Goal: Task Accomplishment & Management: Use online tool/utility

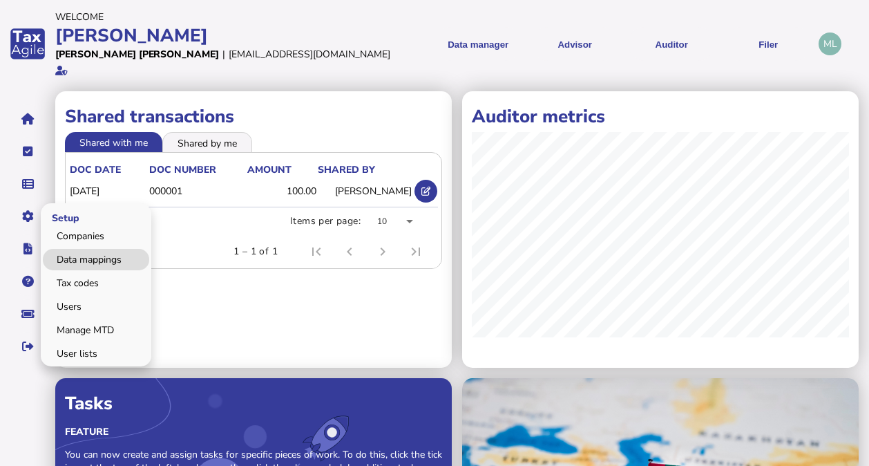
click at [86, 249] on link "Data mappings" at bounding box center [96, 259] width 106 height 21
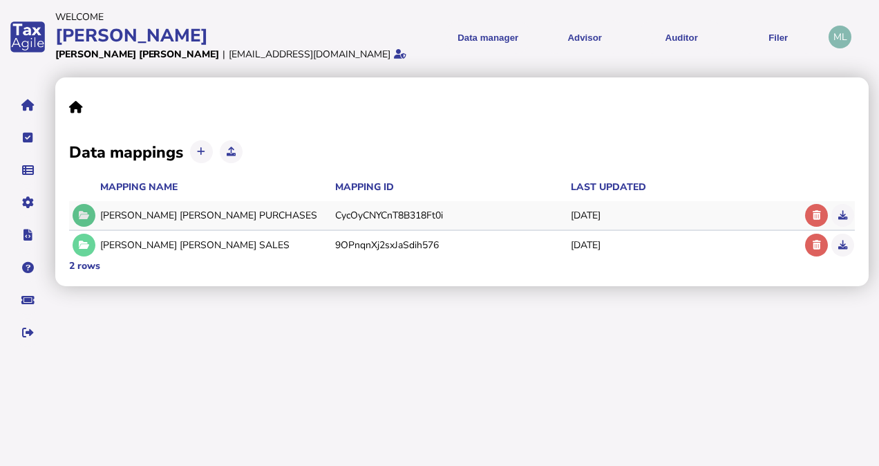
click at [87, 217] on icon at bounding box center [84, 215] width 10 height 9
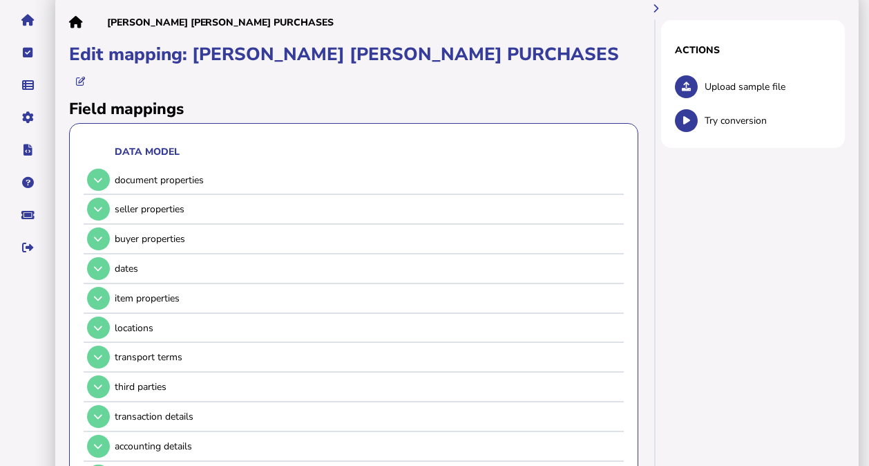
scroll to position [101, 0]
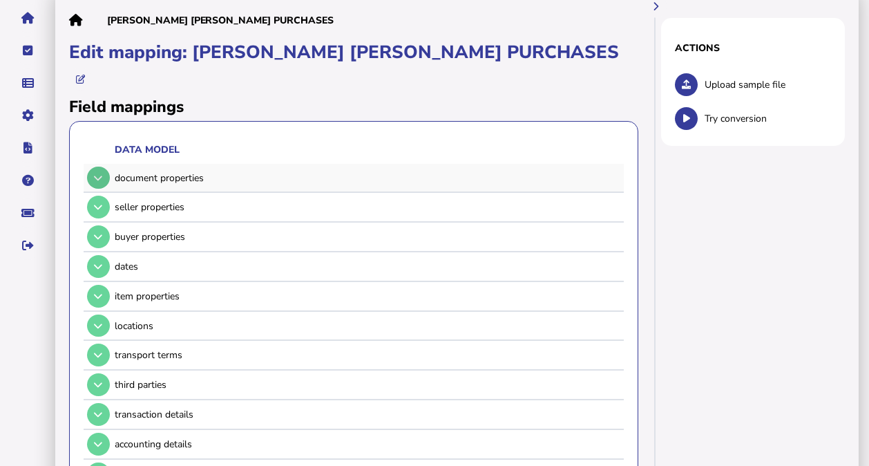
click at [96, 166] on button at bounding box center [98, 177] width 23 height 23
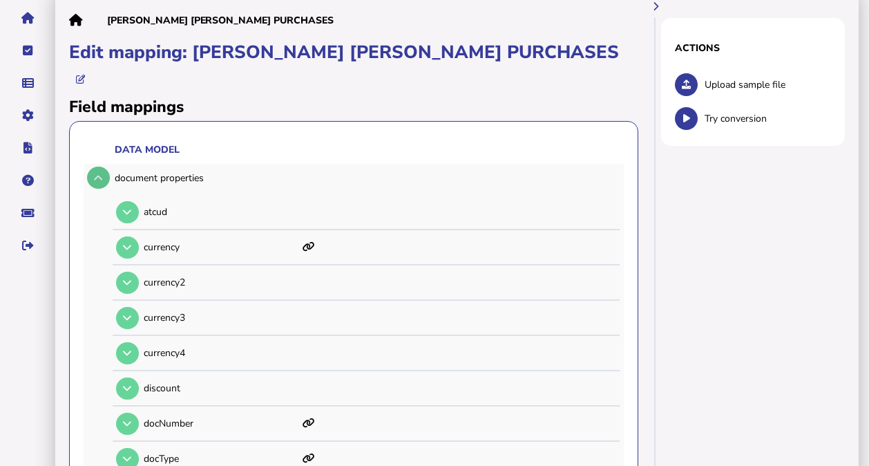
click at [96, 166] on button at bounding box center [98, 177] width 23 height 23
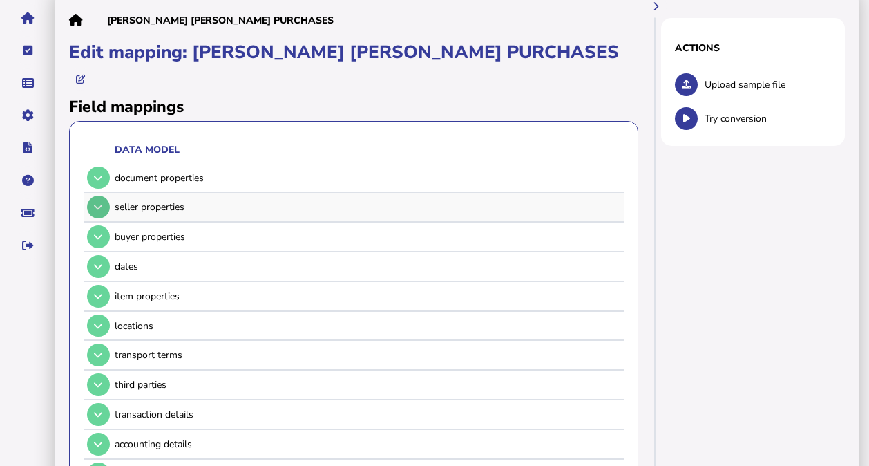
click at [98, 202] on icon at bounding box center [98, 206] width 8 height 9
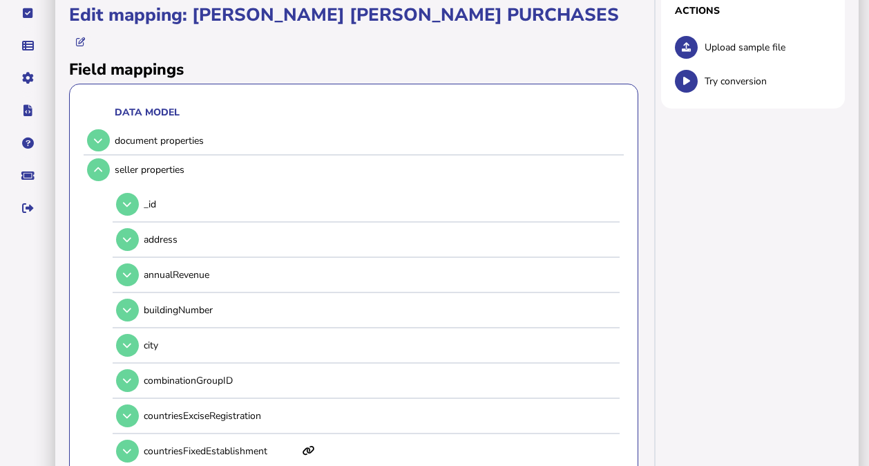
scroll to position [133, 0]
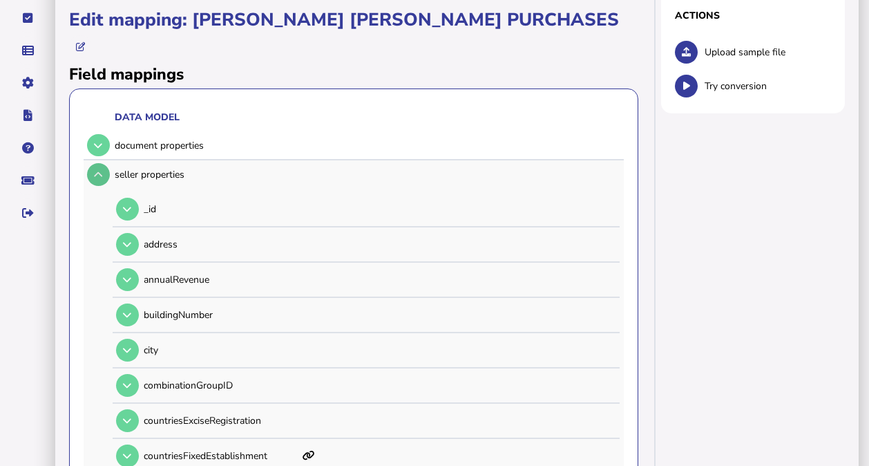
click at [97, 163] on button at bounding box center [98, 174] width 23 height 23
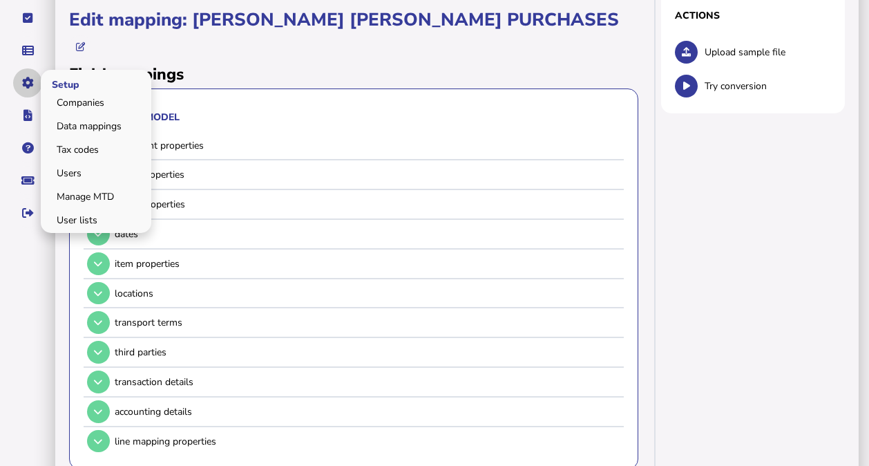
click at [25, 74] on button "navigate application pages" at bounding box center [27, 82] width 29 height 29
click at [81, 139] on link "Tax codes" at bounding box center [96, 149] width 106 height 21
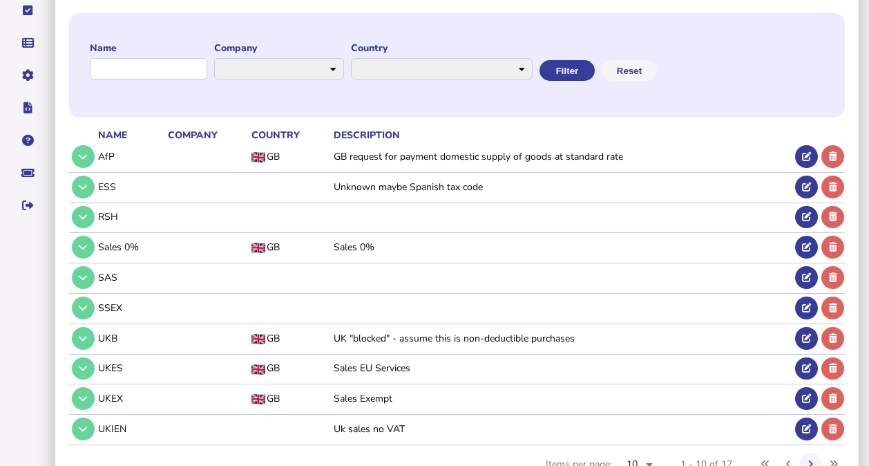
scroll to position [143, 0]
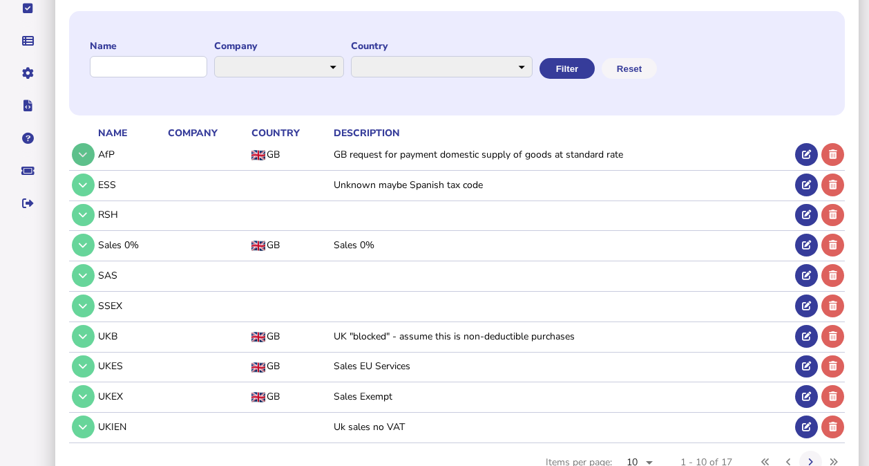
click at [81, 150] on icon at bounding box center [83, 154] width 8 height 9
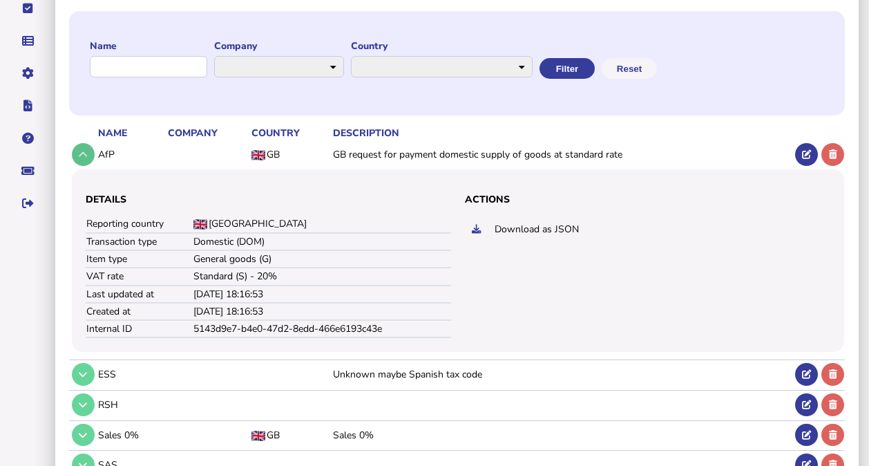
click at [79, 150] on icon at bounding box center [83, 154] width 8 height 9
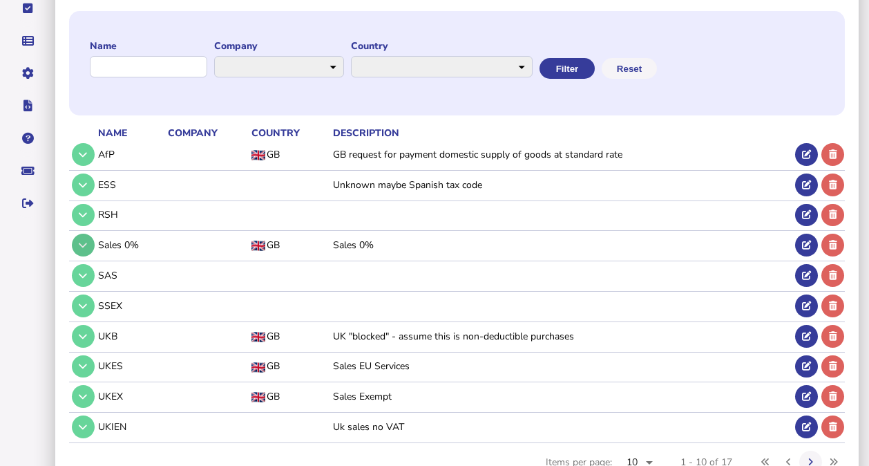
click at [90, 233] on button at bounding box center [83, 244] width 23 height 23
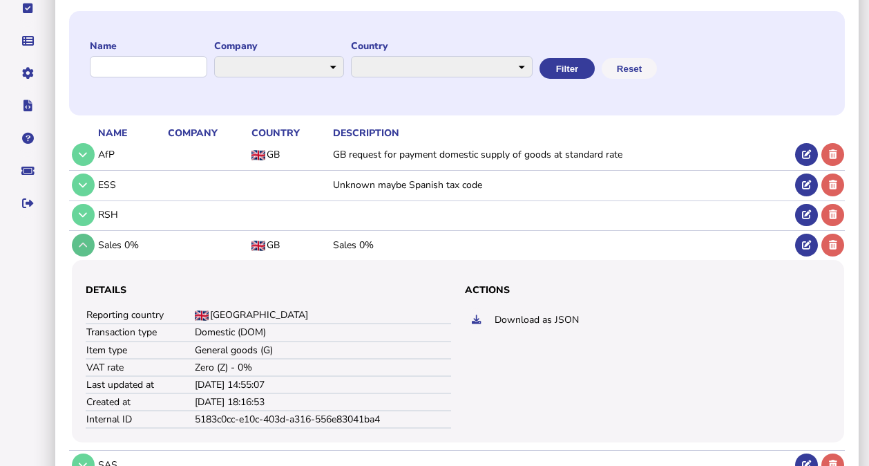
click at [90, 233] on button at bounding box center [83, 244] width 23 height 23
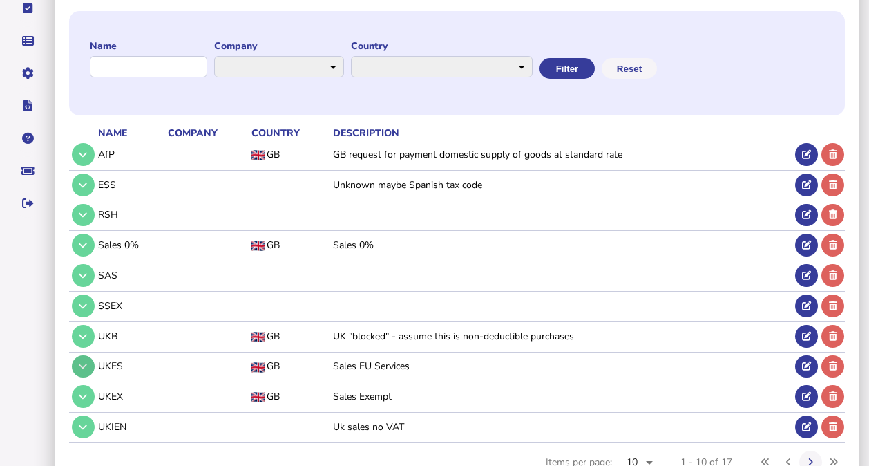
click at [86, 361] on icon at bounding box center [83, 365] width 8 height 9
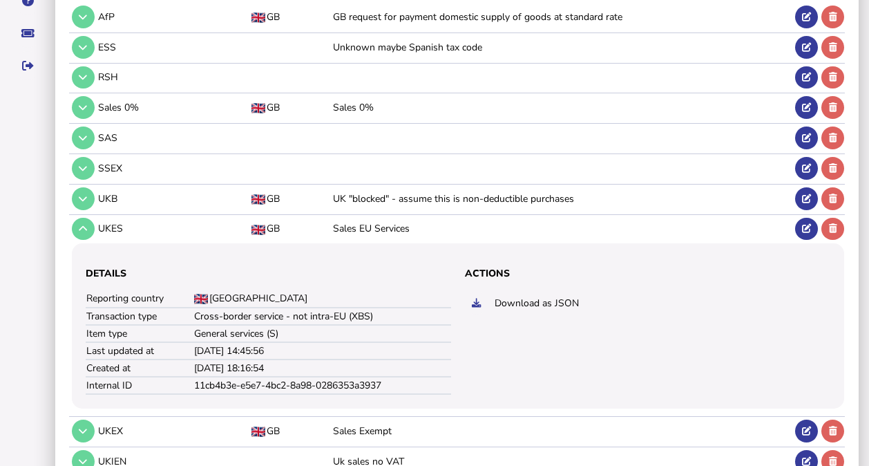
scroll to position [292, 0]
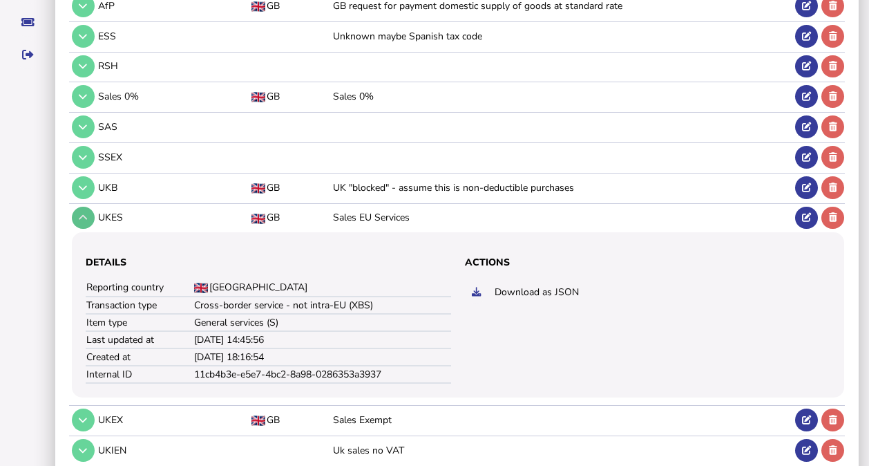
click at [82, 213] on icon at bounding box center [83, 217] width 8 height 9
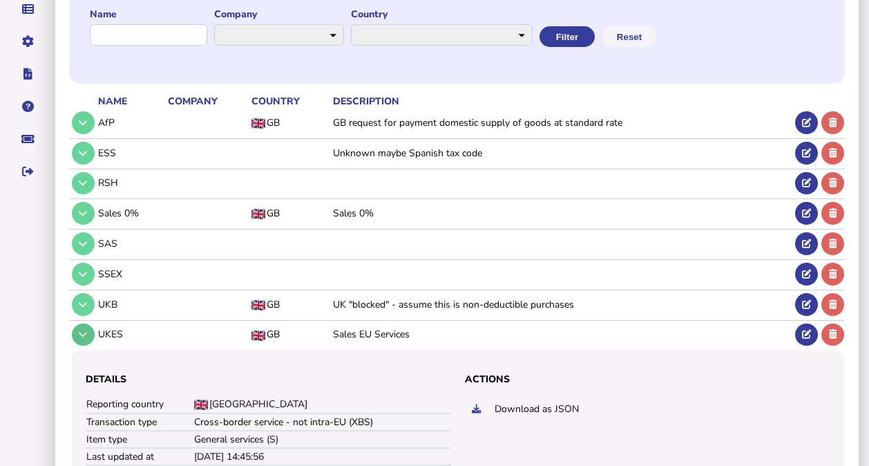
scroll to position [171, 0]
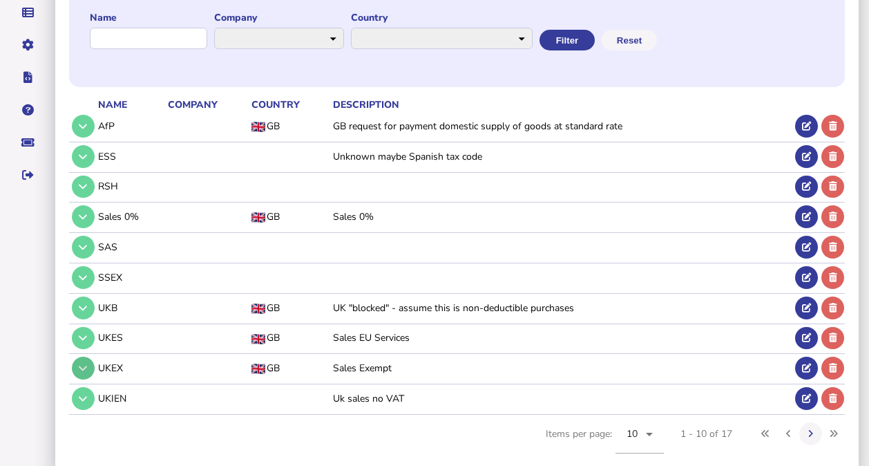
click at [83, 363] on icon at bounding box center [83, 367] width 8 height 9
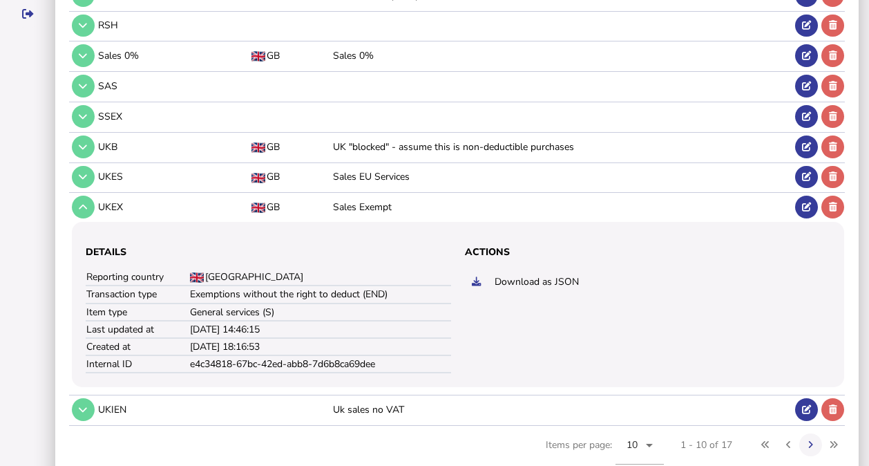
scroll to position [337, 0]
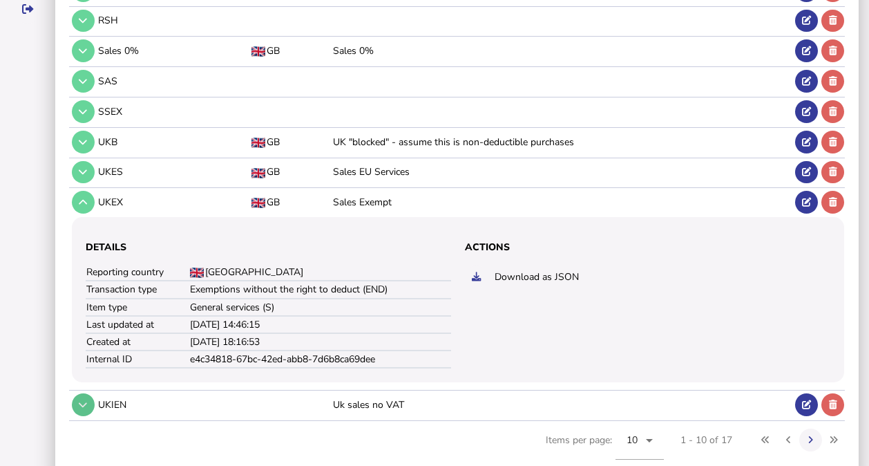
click at [87, 393] on button at bounding box center [83, 404] width 23 height 23
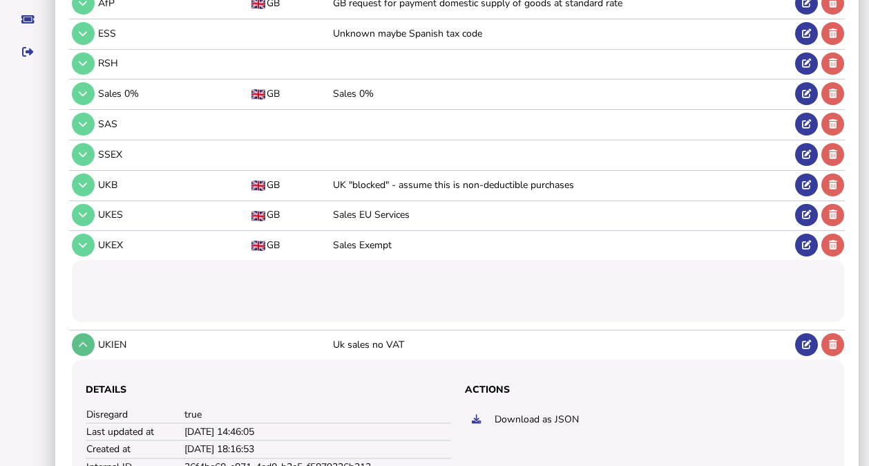
scroll to position [308, 0]
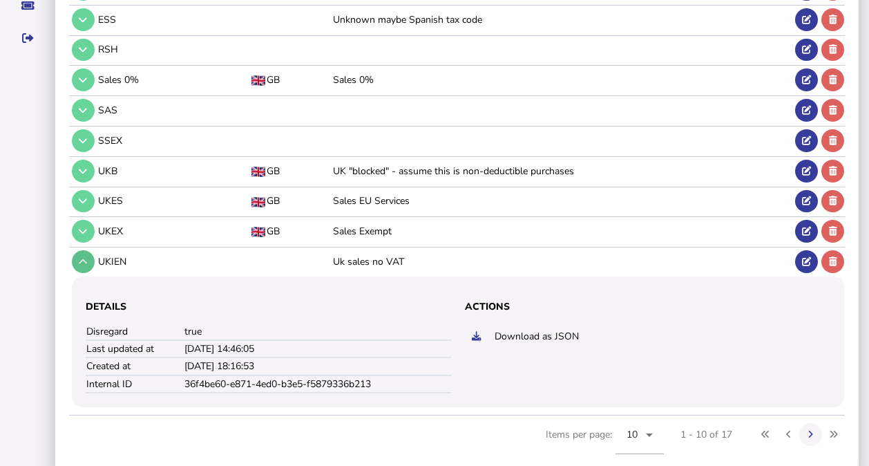
drag, startPoint x: 83, startPoint y: 255, endPoint x: 83, endPoint y: 246, distance: 9.0
click at [83, 250] on button at bounding box center [83, 261] width 23 height 23
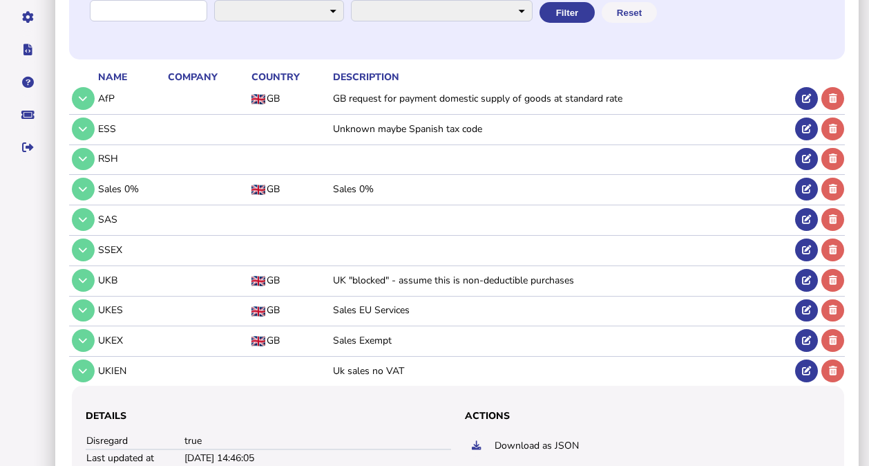
click at [83, 246] on tbody "AfP GB GB request for payment domestic supply of goods at standard rate ESS Unk…" at bounding box center [457, 303] width 776 height 439
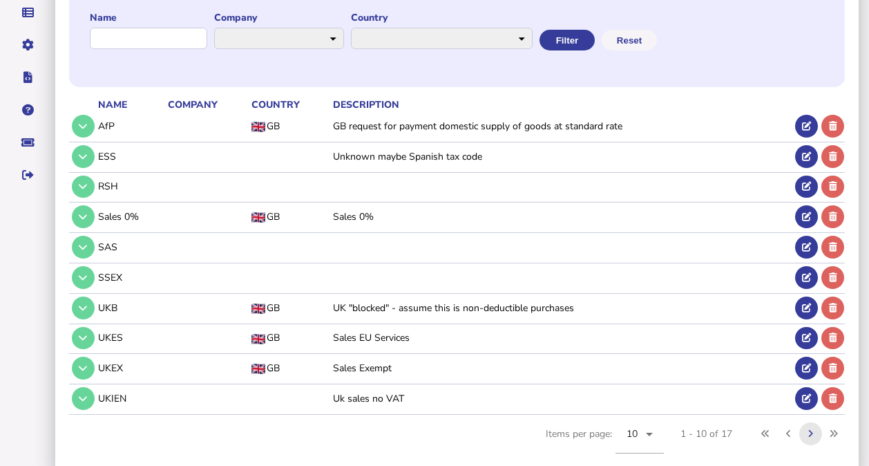
click at [812, 429] on icon at bounding box center [810, 433] width 5 height 9
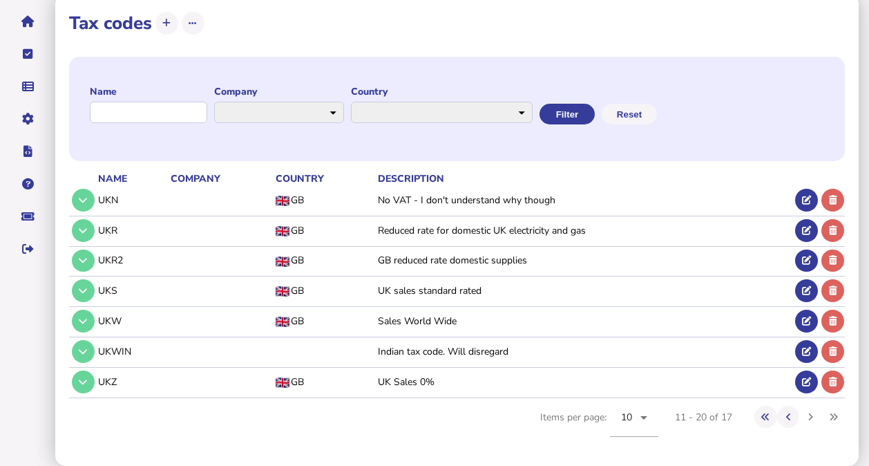
scroll to position [82, 0]
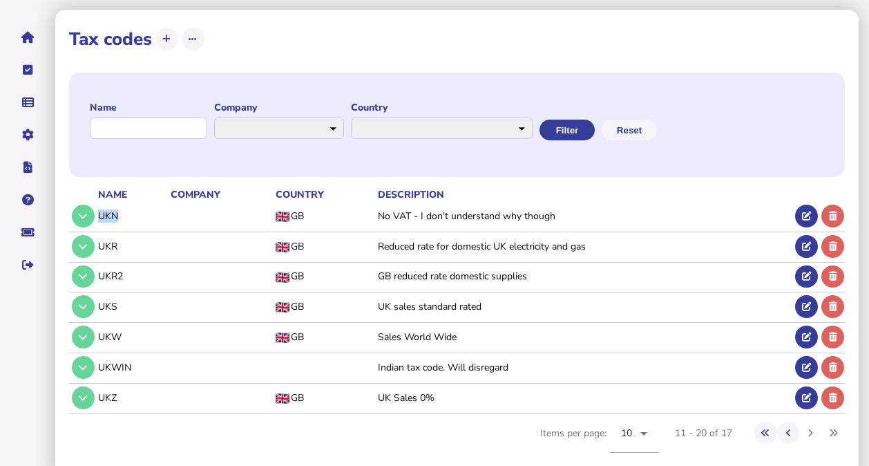
drag, startPoint x: 99, startPoint y: 198, endPoint x: 120, endPoint y: 195, distance: 21.5
click at [120, 202] on td "UKN" at bounding box center [131, 216] width 73 height 28
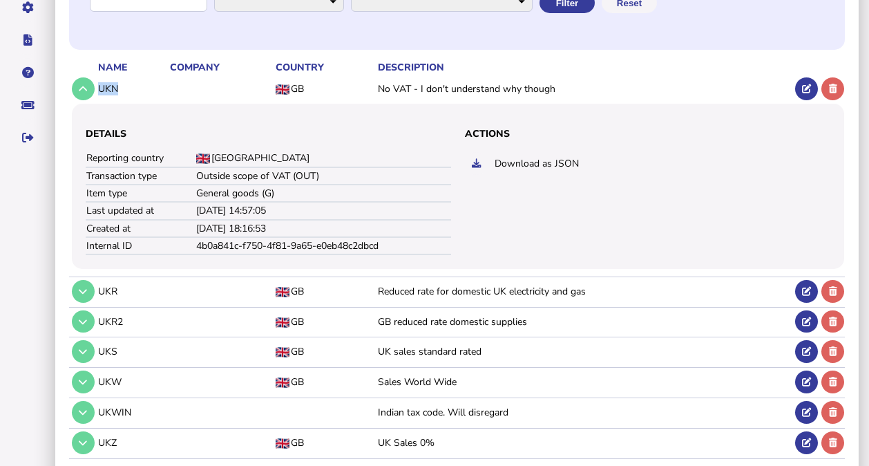
scroll to position [220, 0]
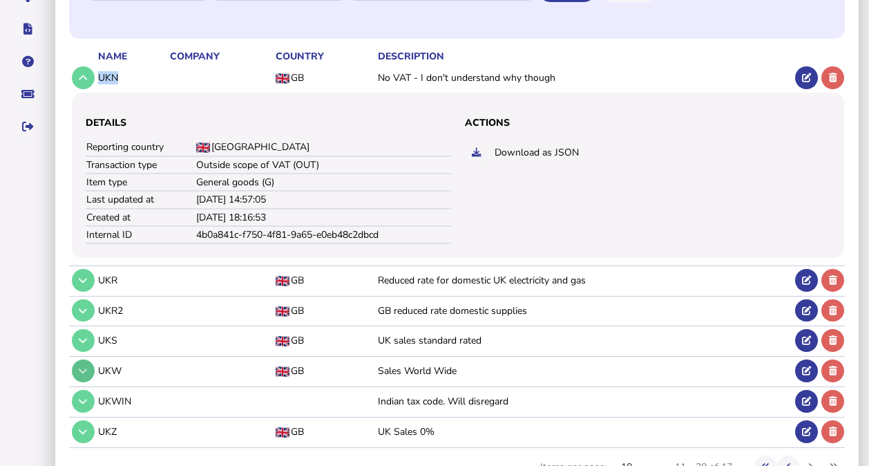
click at [79, 366] on icon at bounding box center [83, 370] width 8 height 9
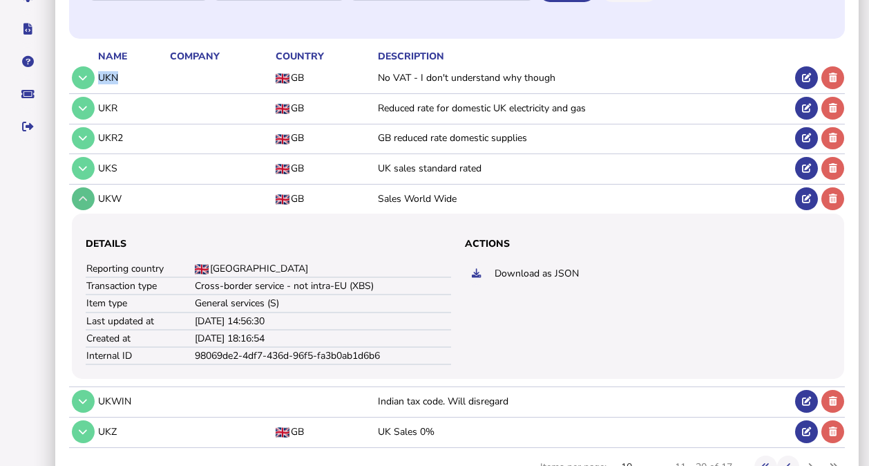
click at [84, 191] on button at bounding box center [83, 198] width 23 height 23
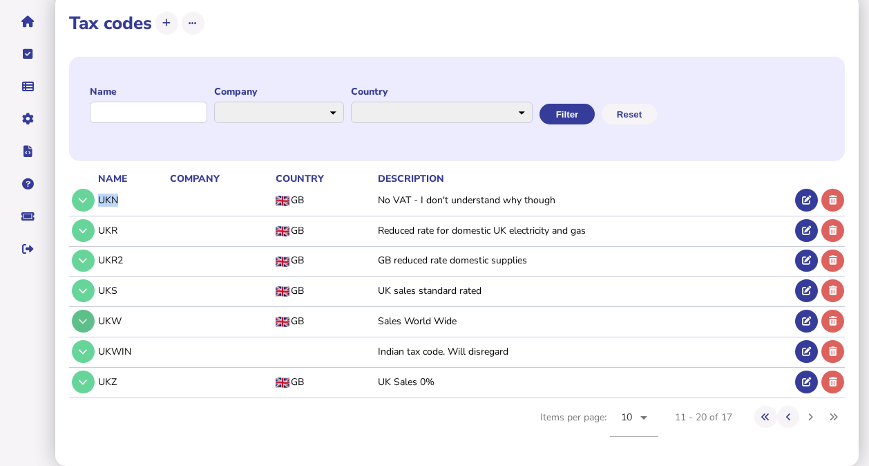
scroll to position [82, 0]
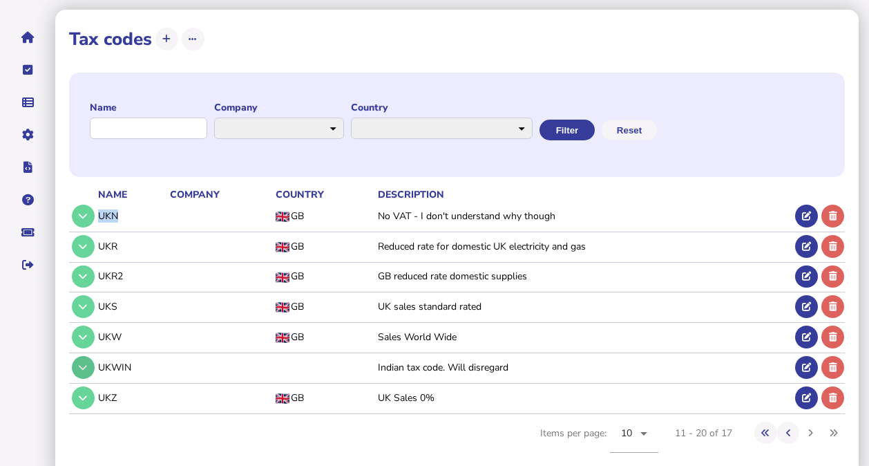
click at [86, 363] on icon at bounding box center [83, 367] width 8 height 9
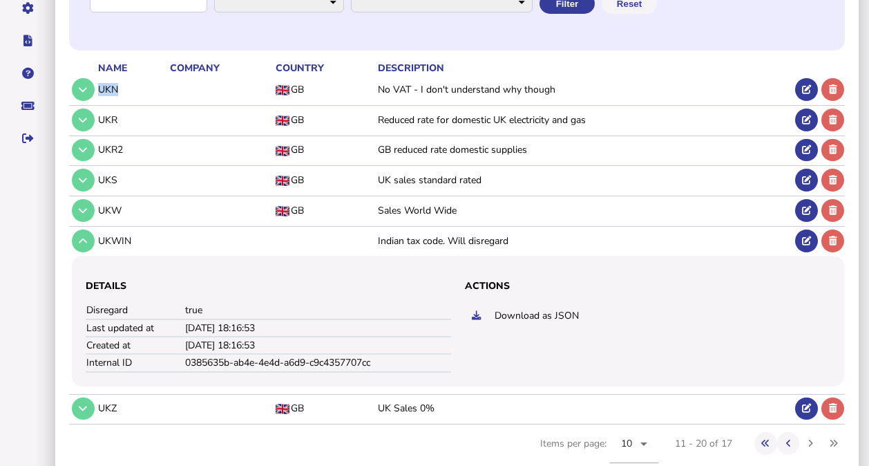
scroll to position [218, 0]
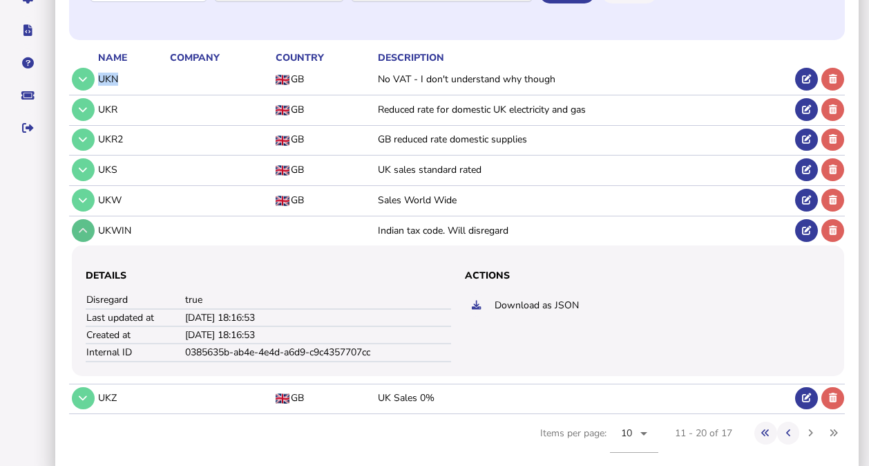
click at [88, 219] on button at bounding box center [83, 230] width 23 height 23
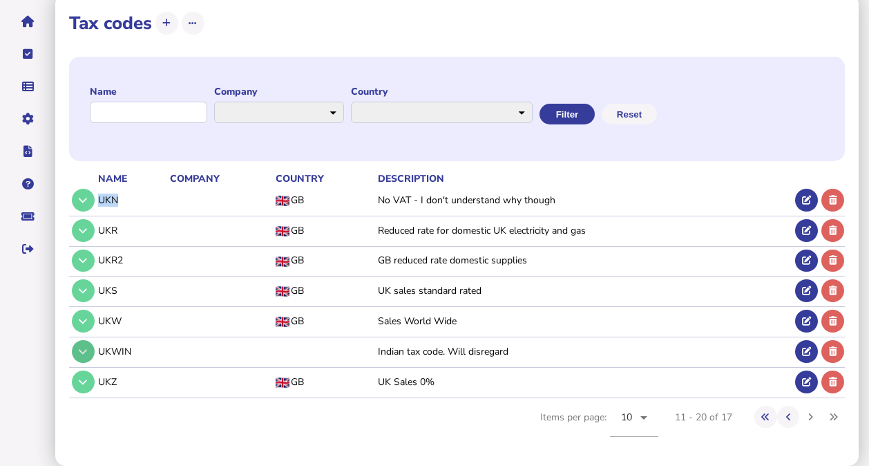
scroll to position [82, 0]
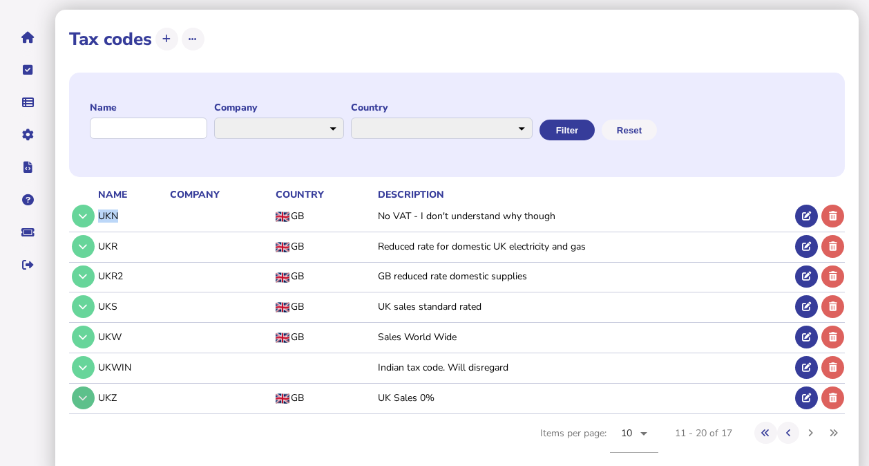
click at [90, 386] on button at bounding box center [83, 397] width 23 height 23
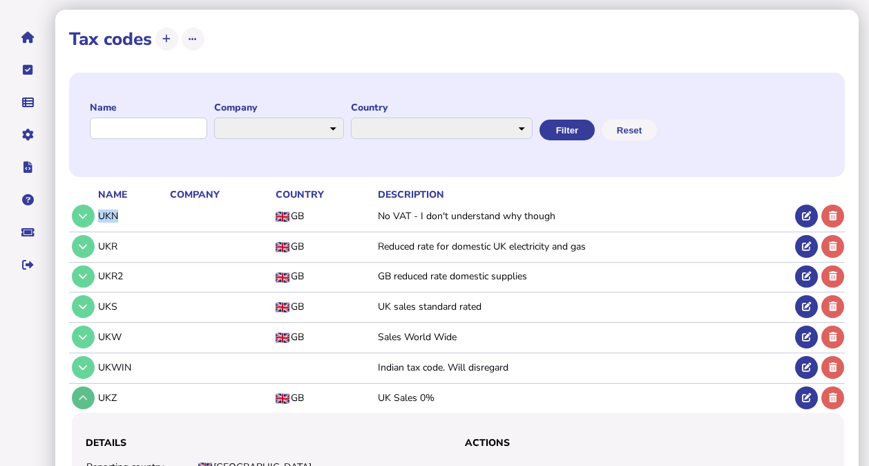
click at [90, 386] on button at bounding box center [83, 397] width 23 height 23
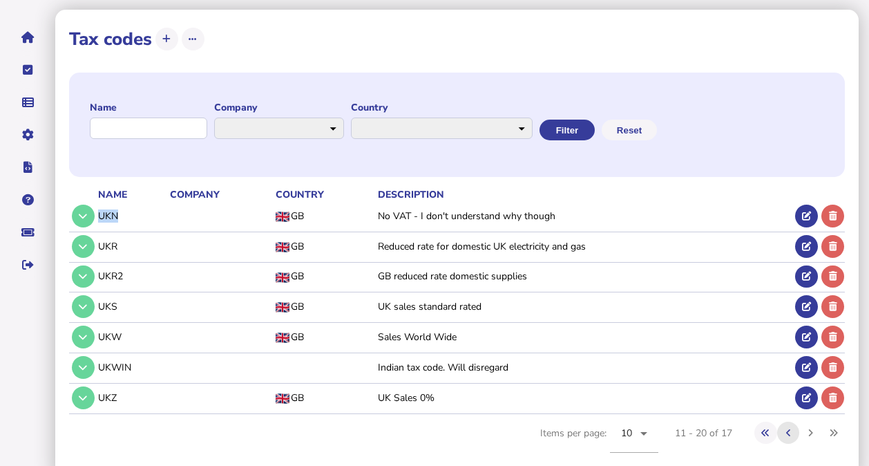
click at [786, 428] on icon at bounding box center [788, 432] width 5 height 9
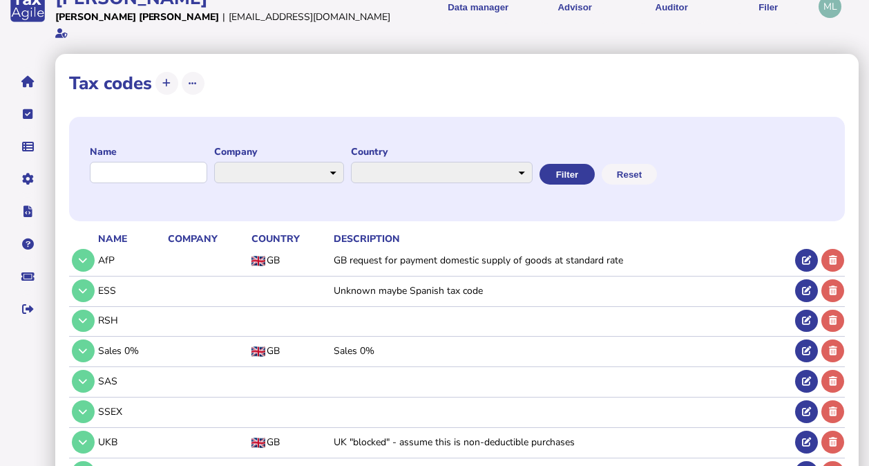
scroll to position [0, 0]
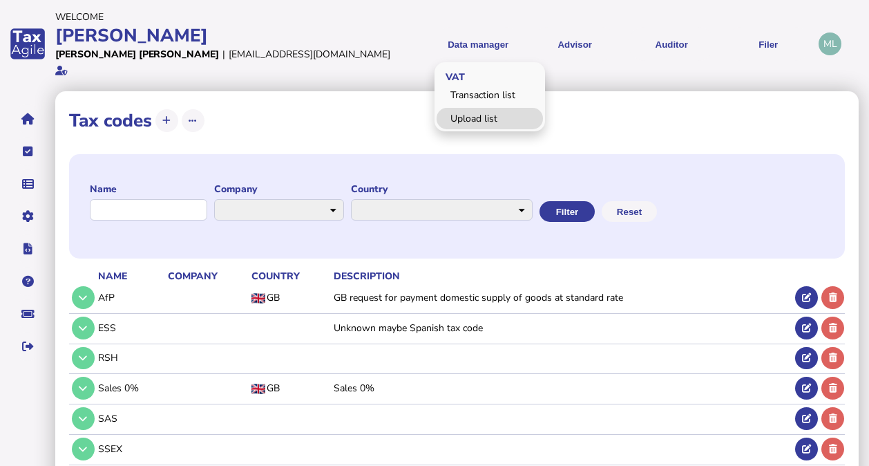
click at [475, 108] on link "Upload list" at bounding box center [490, 118] width 106 height 21
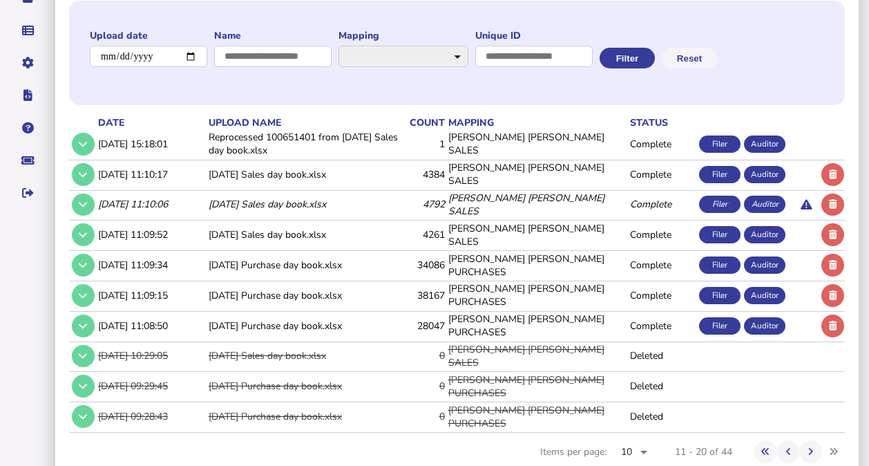
scroll to position [171, 0]
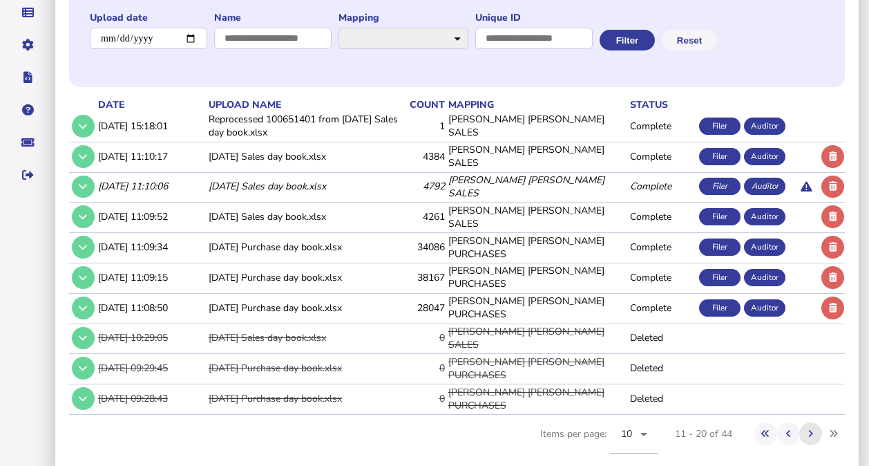
click at [810, 429] on icon at bounding box center [810, 433] width 5 height 9
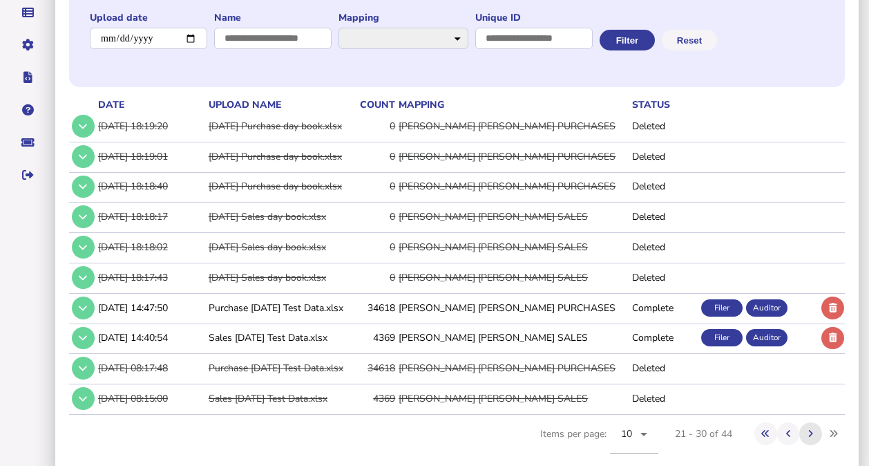
click at [810, 429] on icon at bounding box center [810, 433] width 5 height 9
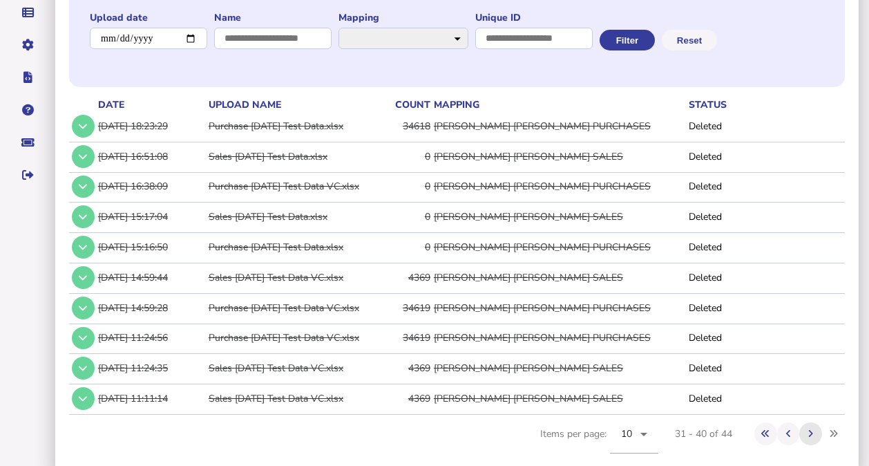
click at [810, 429] on icon at bounding box center [810, 433] width 5 height 9
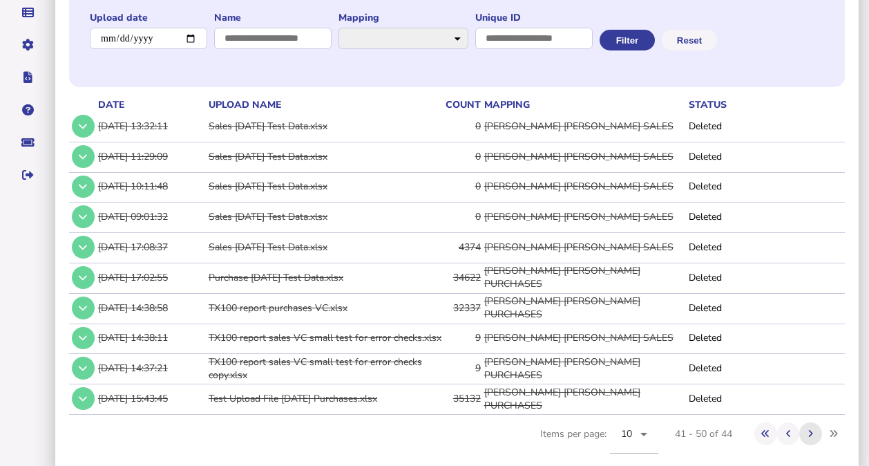
click at [810, 429] on icon at bounding box center [810, 433] width 5 height 9
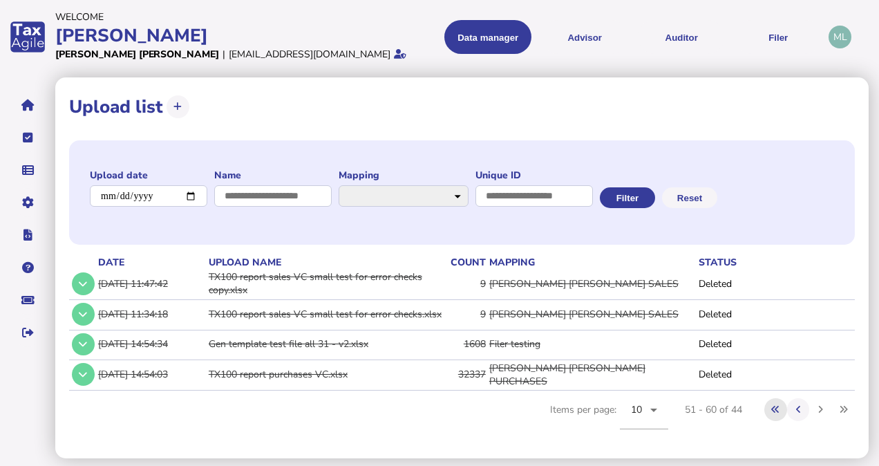
click at [776, 410] on icon at bounding box center [775, 409] width 8 height 9
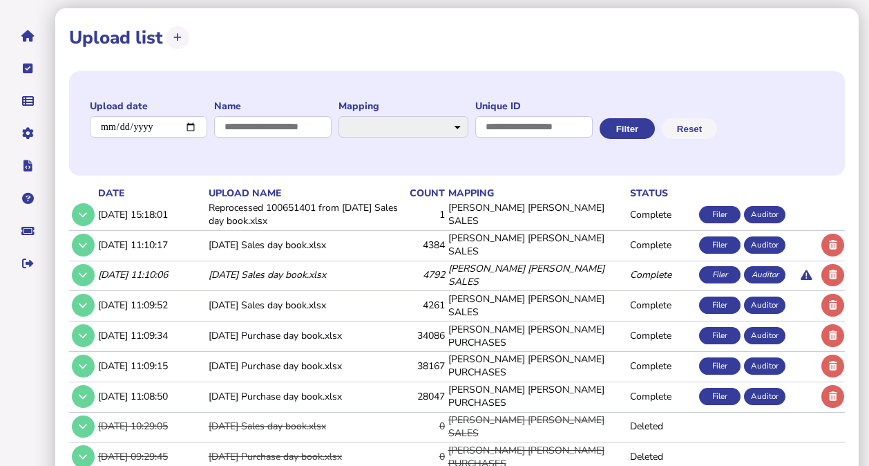
scroll to position [84, 0]
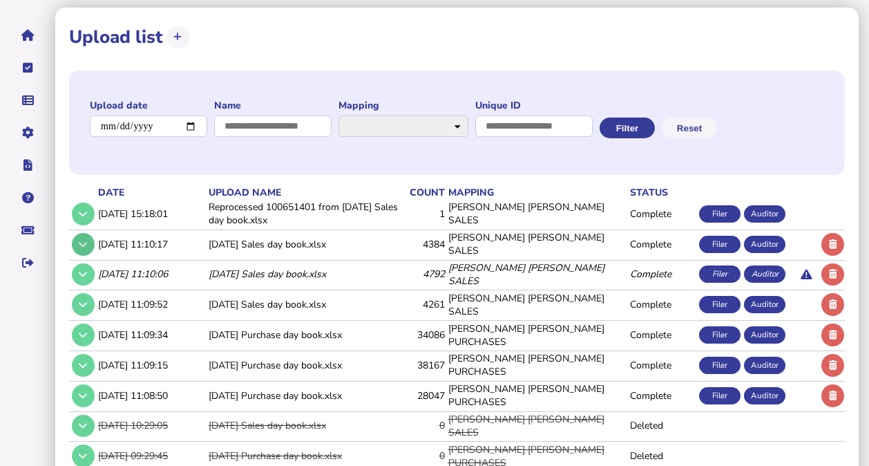
click at [80, 240] on icon at bounding box center [83, 244] width 8 height 9
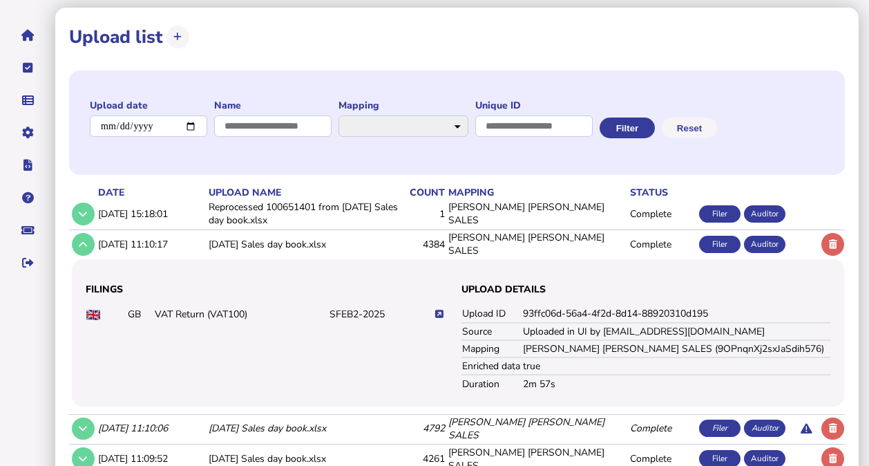
click at [441, 309] on icon at bounding box center [439, 313] width 8 height 9
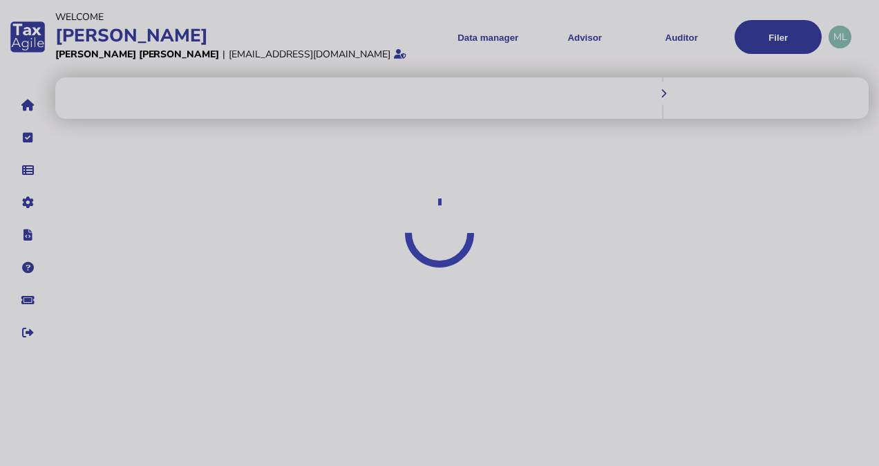
click at [441, 301] on div at bounding box center [439, 233] width 879 height 466
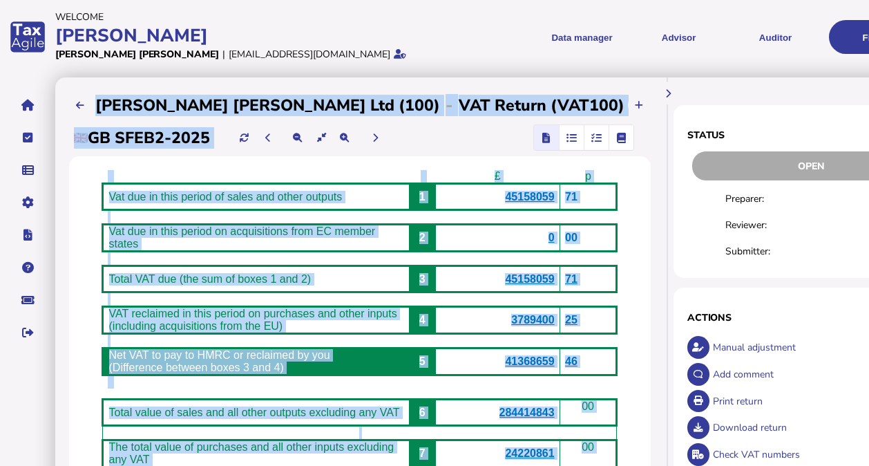
click at [441, 203] on p "45158059" at bounding box center [498, 197] width 114 height 12
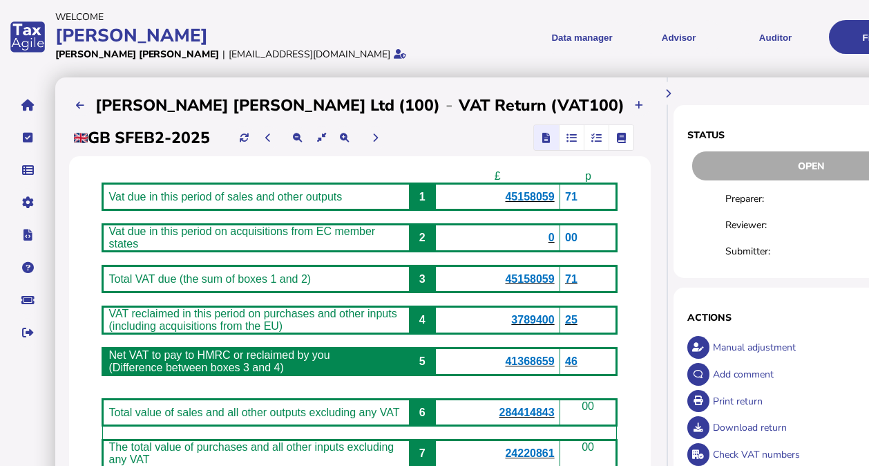
click at [560, 144] on span "button" at bounding box center [571, 137] width 23 height 25
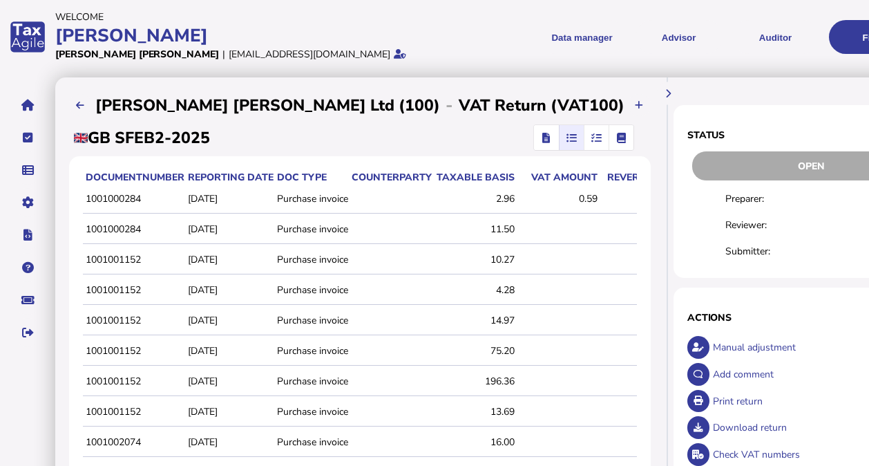
click at [591, 138] on icon "button" at bounding box center [596, 137] width 10 height 1
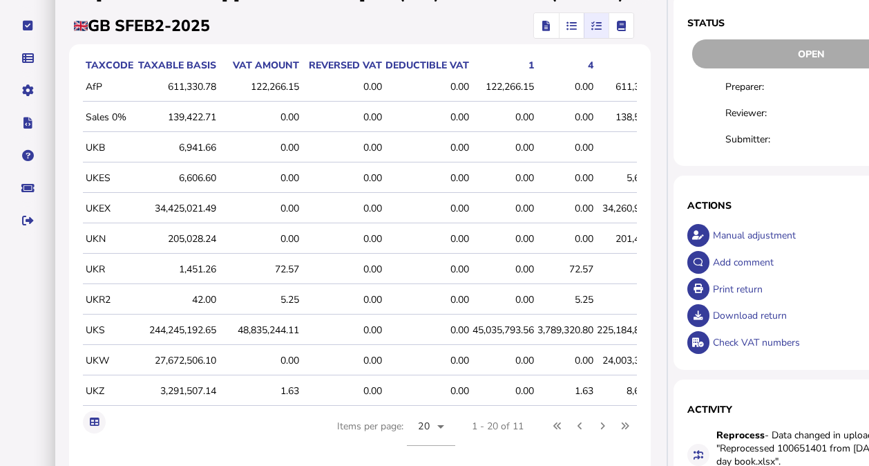
scroll to position [114, 0]
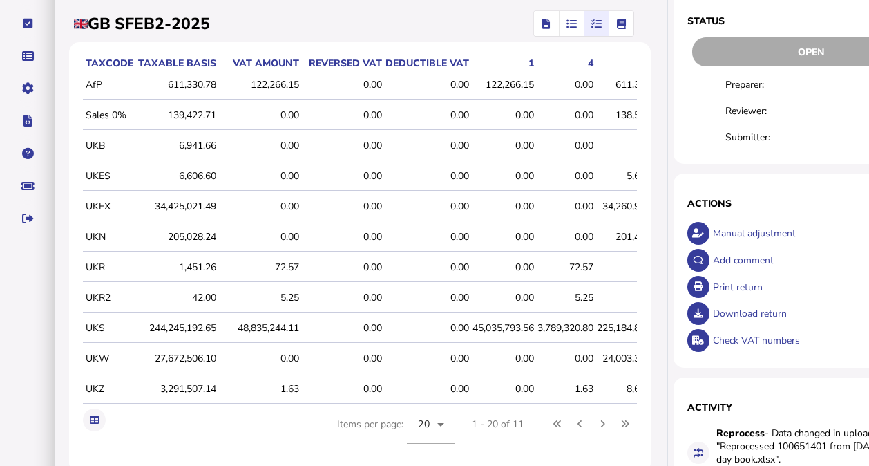
click at [616, 24] on icon "button" at bounding box center [621, 23] width 10 height 1
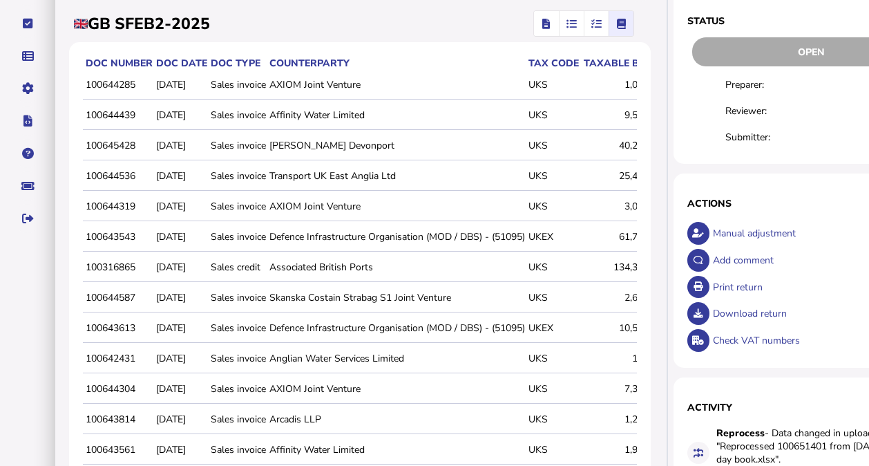
click at [616, 24] on icon "button" at bounding box center [621, 23] width 10 height 1
click at [591, 23] on icon "button" at bounding box center [596, 23] width 10 height 1
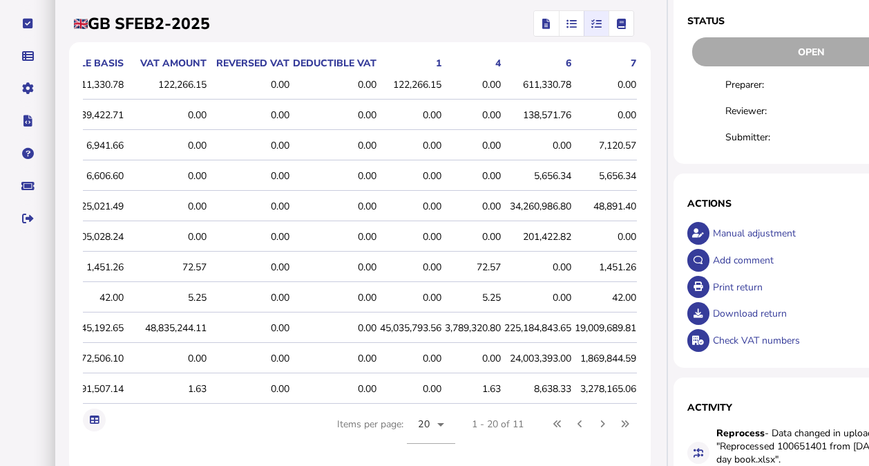
scroll to position [0, 209]
click at [210, 322] on div "0.00" at bounding box center [249, 327] width 79 height 13
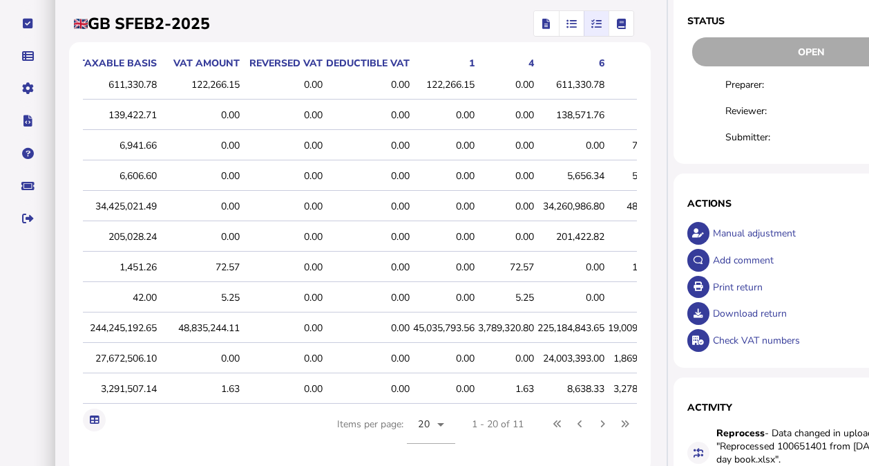
scroll to position [0, 38]
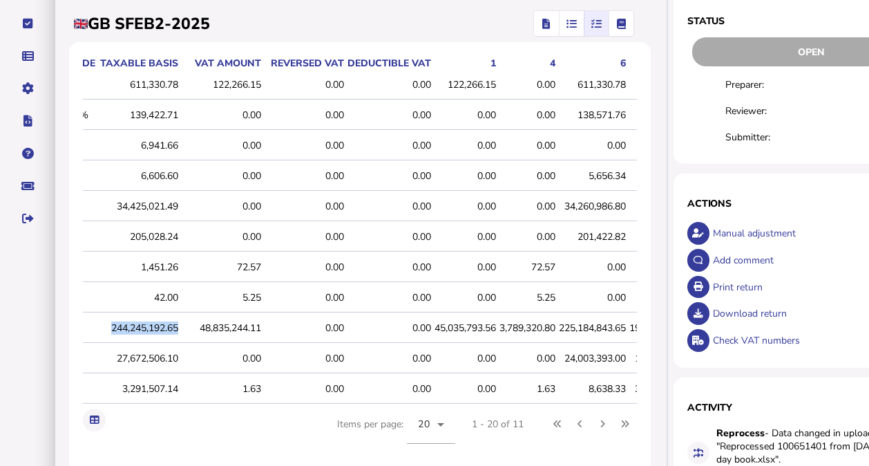
drag, startPoint x: 106, startPoint y: 330, endPoint x: 175, endPoint y: 337, distance: 69.4
click at [175, 337] on td "244,245,192.65" at bounding box center [137, 328] width 83 height 29
drag, startPoint x: 175, startPoint y: 337, endPoint x: 258, endPoint y: 327, distance: 82.8
click at [258, 327] on div "48,835,244.11" at bounding box center [221, 327] width 79 height 13
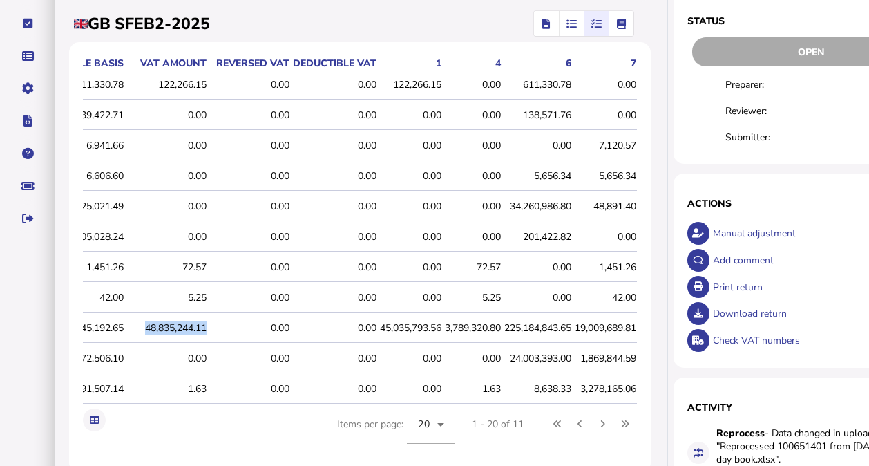
scroll to position [0, 209]
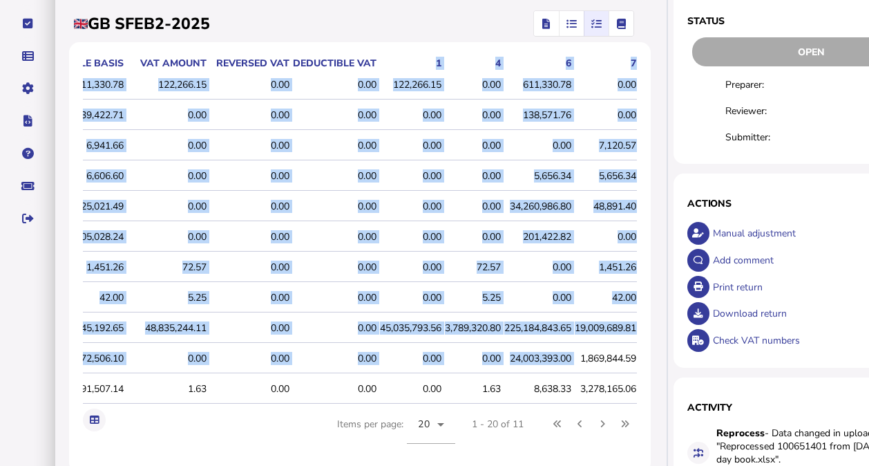
drag, startPoint x: 306, startPoint y: 62, endPoint x: 467, endPoint y: 369, distance: 346.4
click at [467, 369] on table "taxCode Taxable basis VAT amount Reversed VAT Deductible VAT 1 4 6 7 AfP 611,33…" at bounding box center [313, 230] width 647 height 349
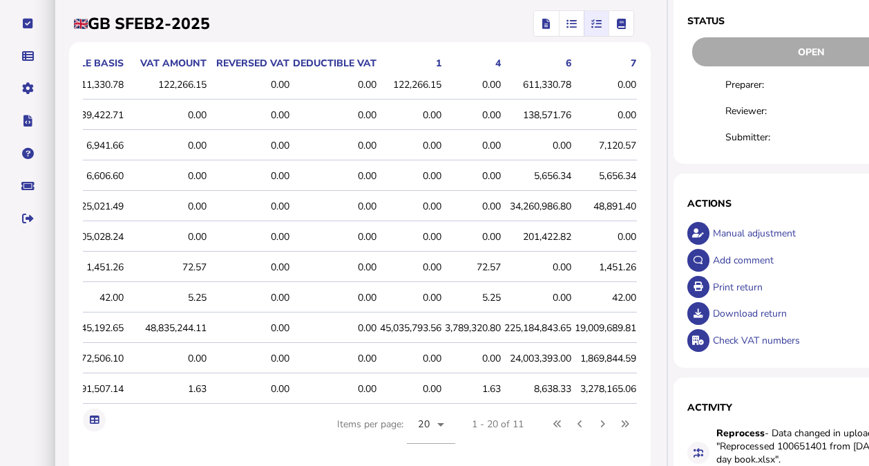
click at [381, 29] on div "GB SFEB2-2025" at bounding box center [360, 23] width 582 height 37
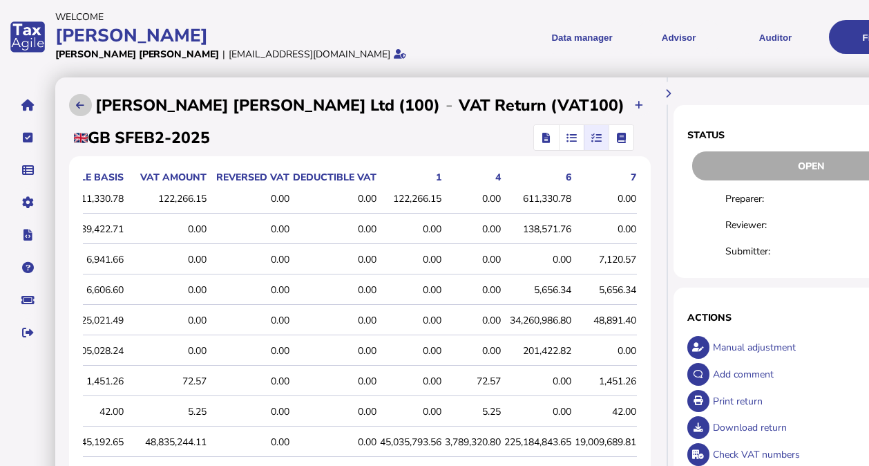
click at [73, 101] on button at bounding box center [80, 105] width 23 height 23
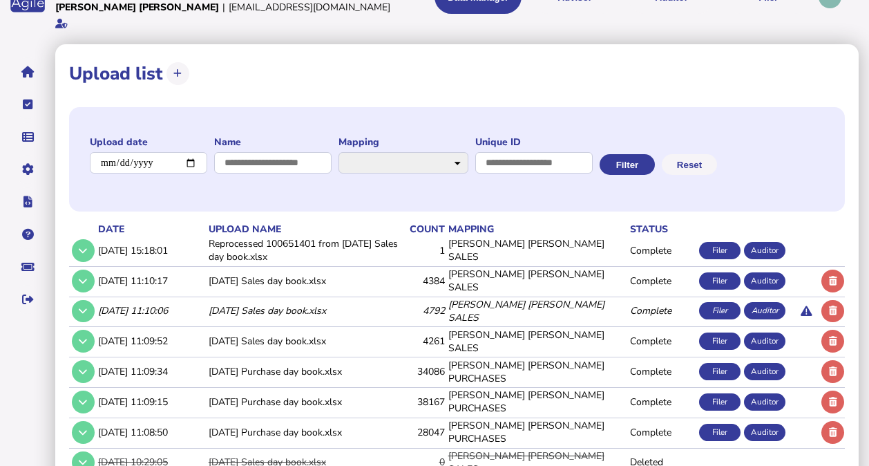
scroll to position [39, 0]
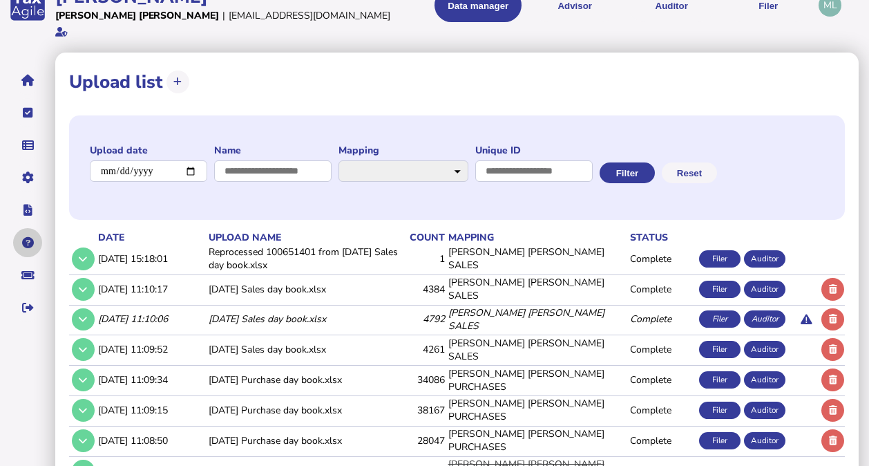
click at [27, 242] on icon "navigate application pages" at bounding box center [28, 242] width 12 height 1
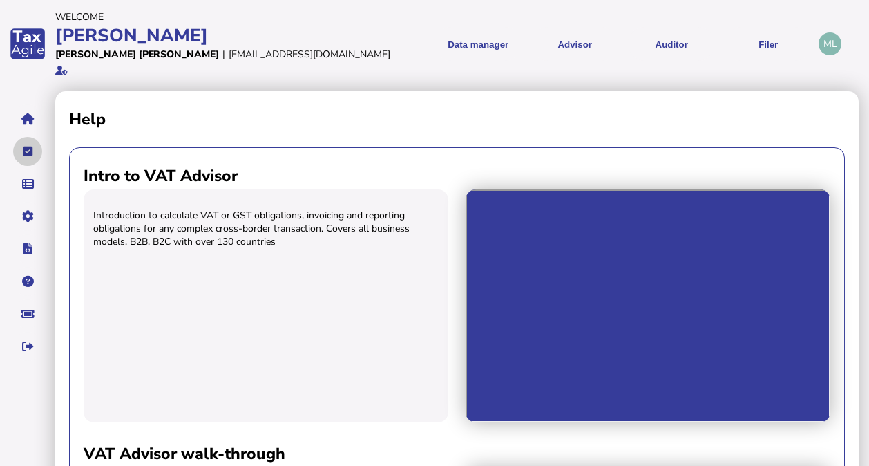
click at [29, 151] on icon "navigate application pages" at bounding box center [28, 151] width 10 height 1
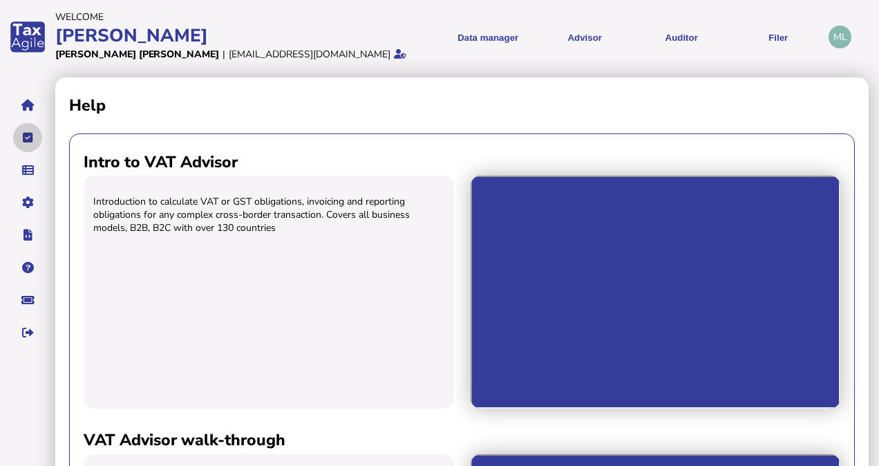
select select "**********"
select select "********"
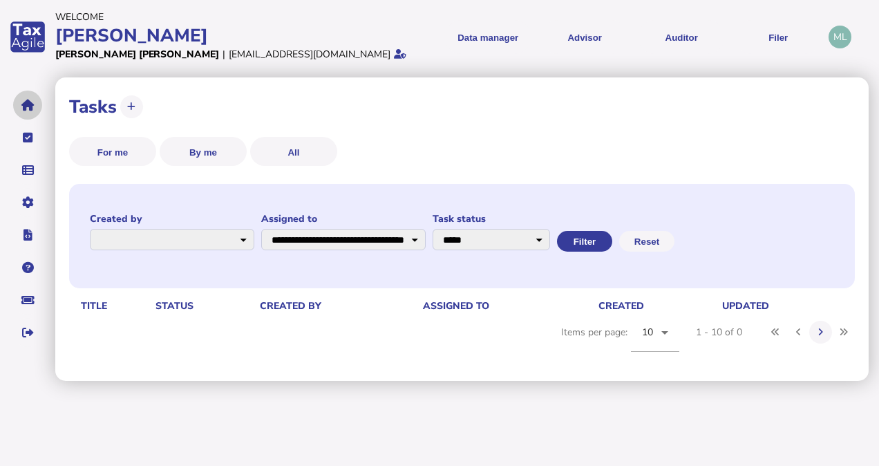
click at [29, 113] on button "navigate application pages" at bounding box center [27, 104] width 29 height 29
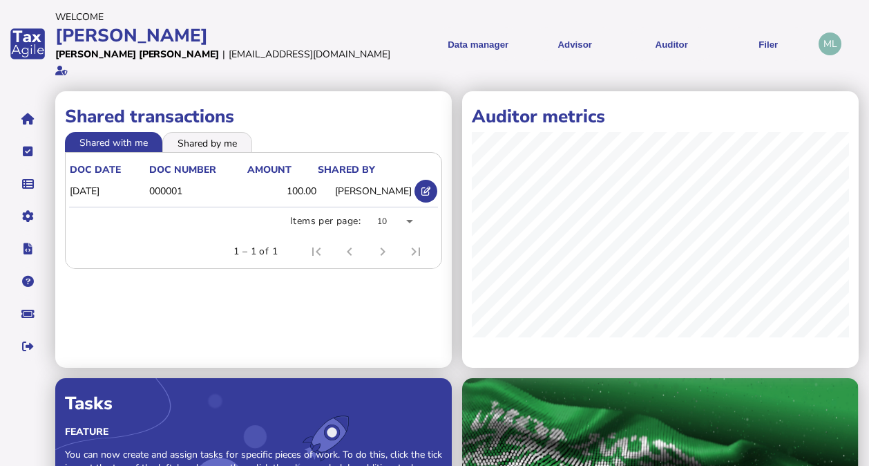
click at [122, 51] on div "[PERSON_NAME] [PERSON_NAME]" at bounding box center [137, 54] width 164 height 13
click at [95, 58] on div "[PERSON_NAME] [PERSON_NAME]" at bounding box center [137, 54] width 164 height 13
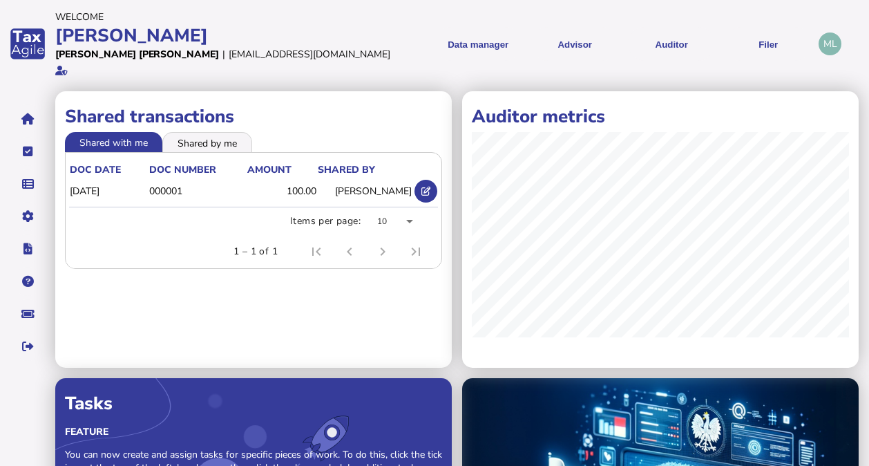
drag, startPoint x: 95, startPoint y: 58, endPoint x: 325, endPoint y: 14, distance: 233.6
click at [325, 14] on div "Welcome" at bounding box center [227, 16] width 345 height 13
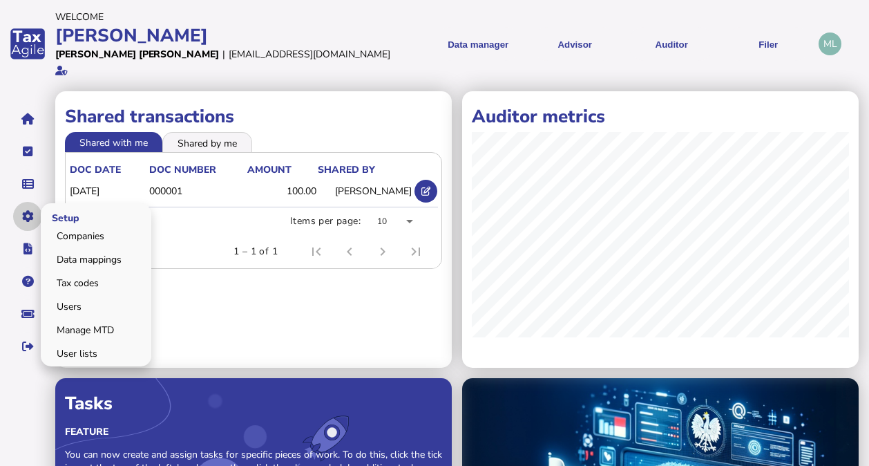
click at [28, 216] on icon "navigate application pages" at bounding box center [28, 216] width 12 height 1
click at [67, 225] on link "Companies" at bounding box center [96, 235] width 106 height 21
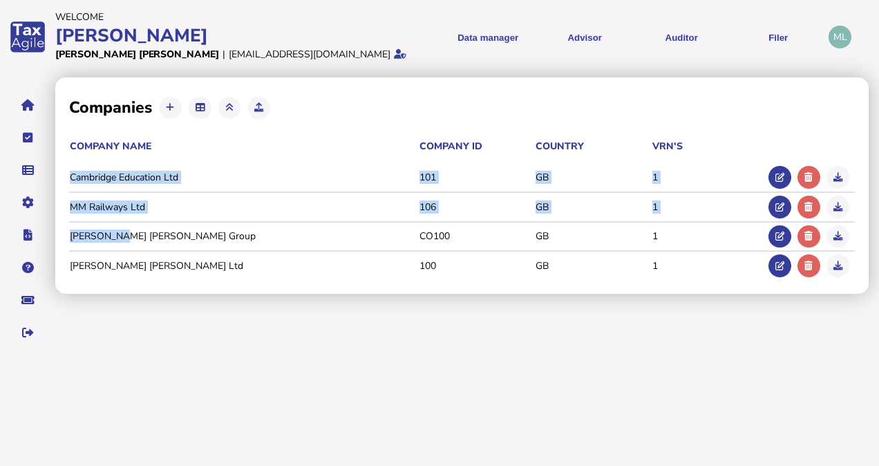
drag, startPoint x: 69, startPoint y: 170, endPoint x: 122, endPoint y: 249, distance: 95.0
click at [122, 249] on tbody "Cambridge Education Ltd 101 GB 1 MM Railways Ltd 106 GB 1 [PERSON_NAME] [PERSON…" at bounding box center [461, 221] width 785 height 117
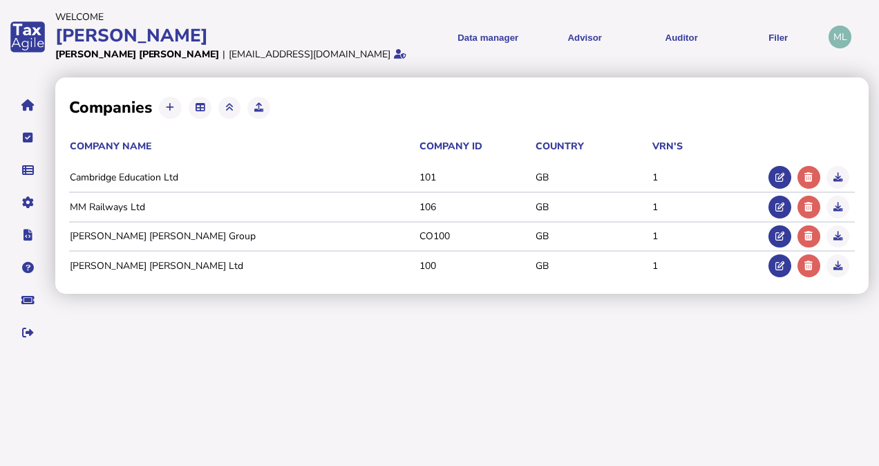
click at [328, 283] on div "Companies Company Name Company ID Country VRN's Cambridge Education Ltd 101 GB …" at bounding box center [461, 185] width 813 height 216
click at [144, 236] on td "[PERSON_NAME] [PERSON_NAME] Group" at bounding box center [244, 236] width 350 height 15
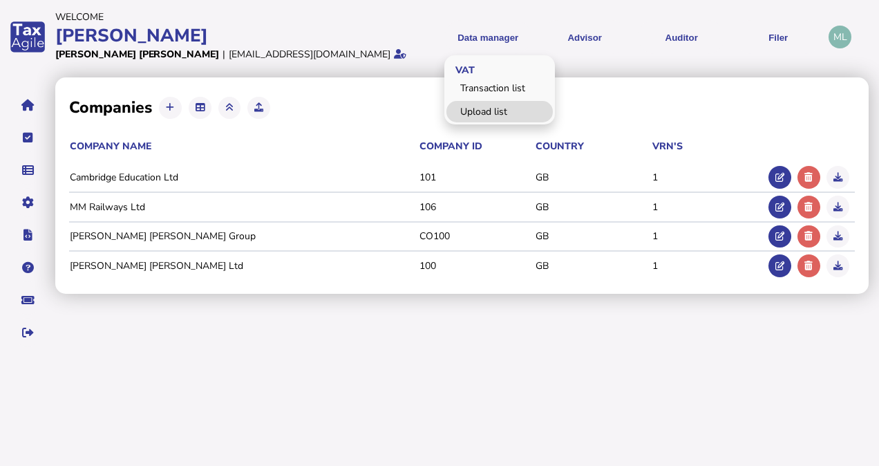
click at [493, 113] on link "Upload list" at bounding box center [499, 111] width 106 height 21
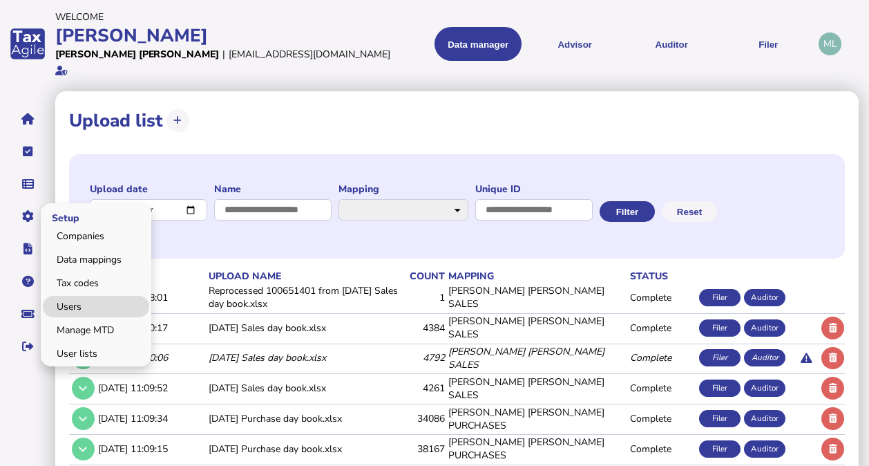
click at [74, 296] on link "Users" at bounding box center [96, 306] width 106 height 21
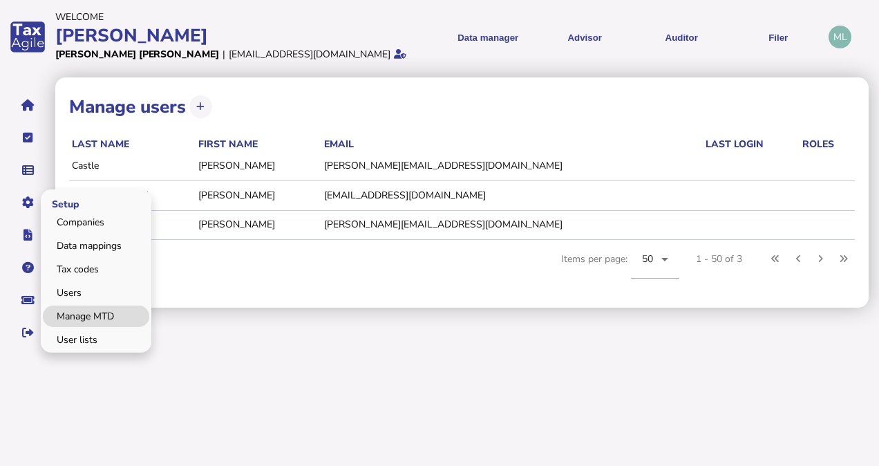
click at [84, 313] on link "Manage MTD" at bounding box center [96, 315] width 106 height 21
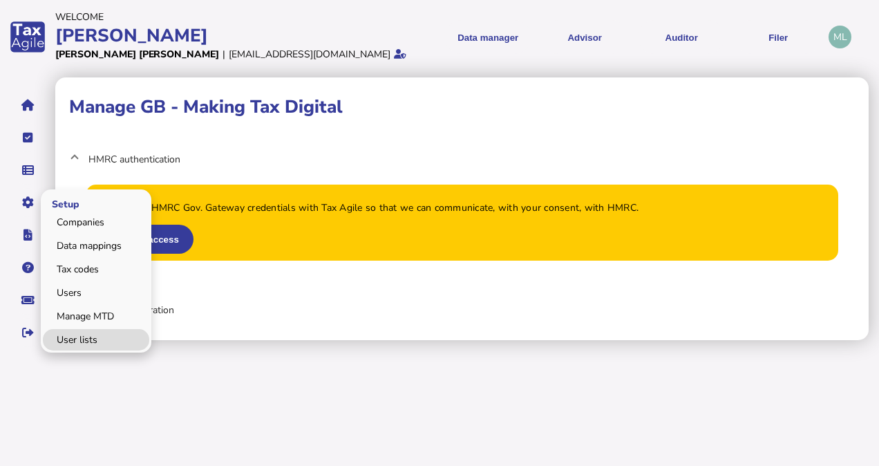
click at [80, 342] on link "User lists" at bounding box center [96, 339] width 106 height 21
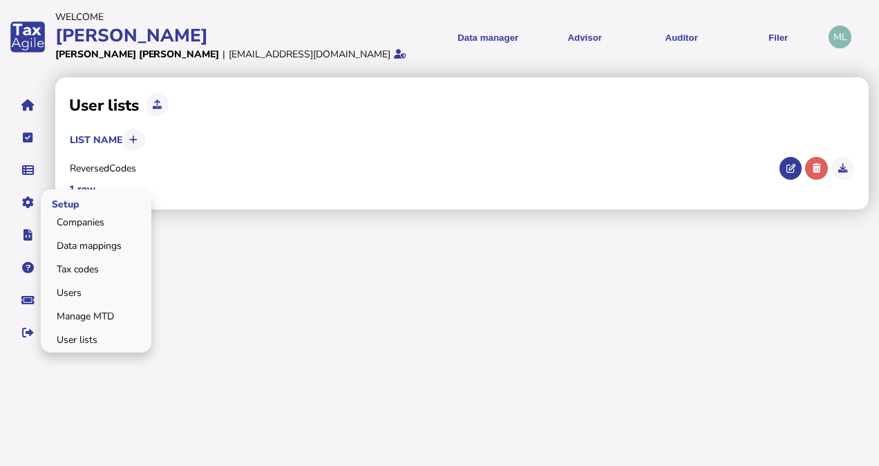
click at [73, 203] on span "Setup" at bounding box center [64, 203] width 46 height 32
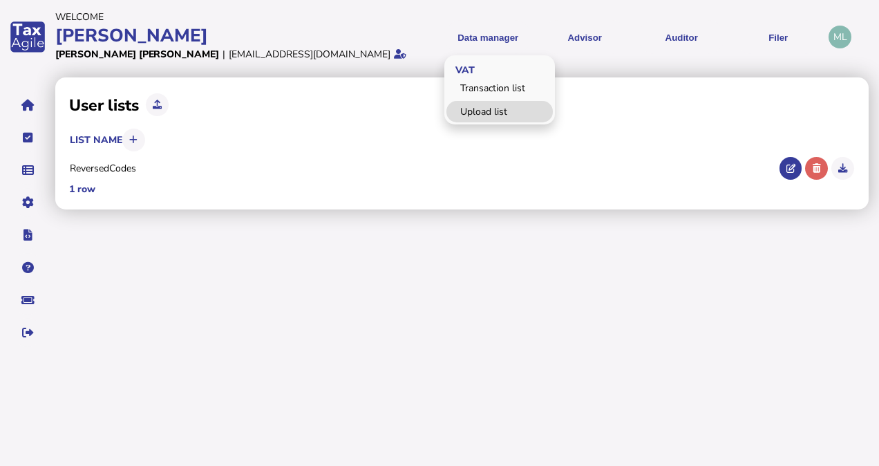
click at [485, 108] on link "Upload list" at bounding box center [499, 111] width 106 height 21
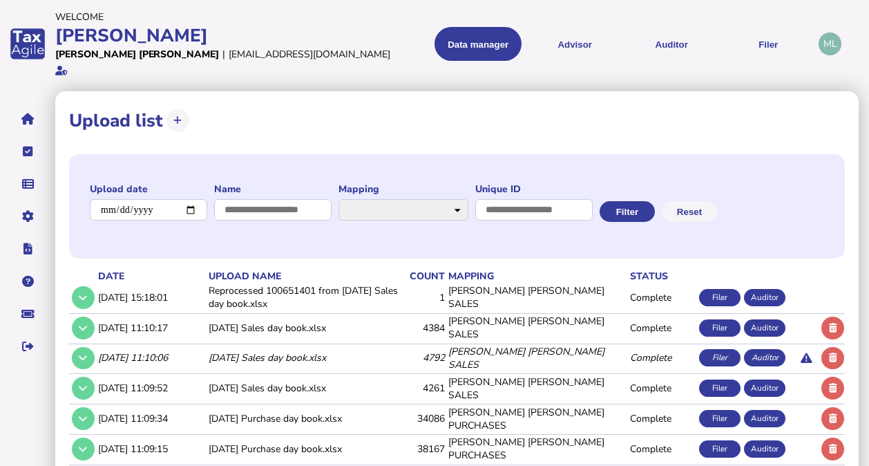
click at [187, 313] on td "[DATE] 11:10:17" at bounding box center [150, 327] width 111 height 28
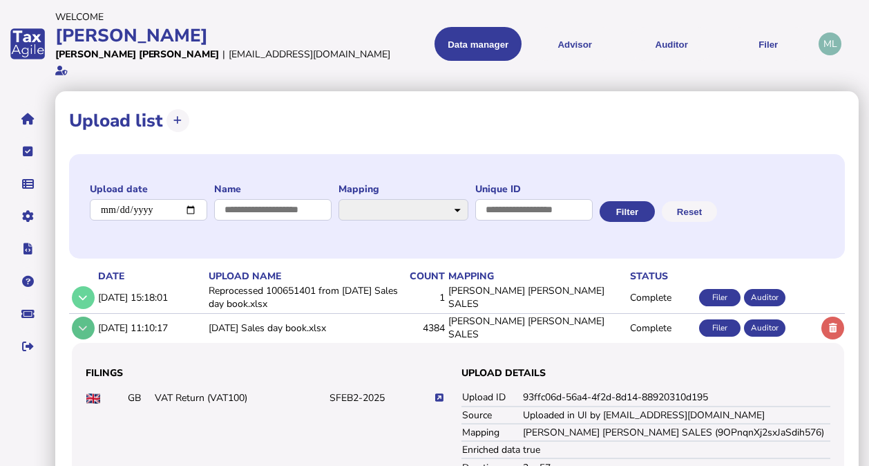
click at [88, 316] on button at bounding box center [83, 327] width 23 height 23
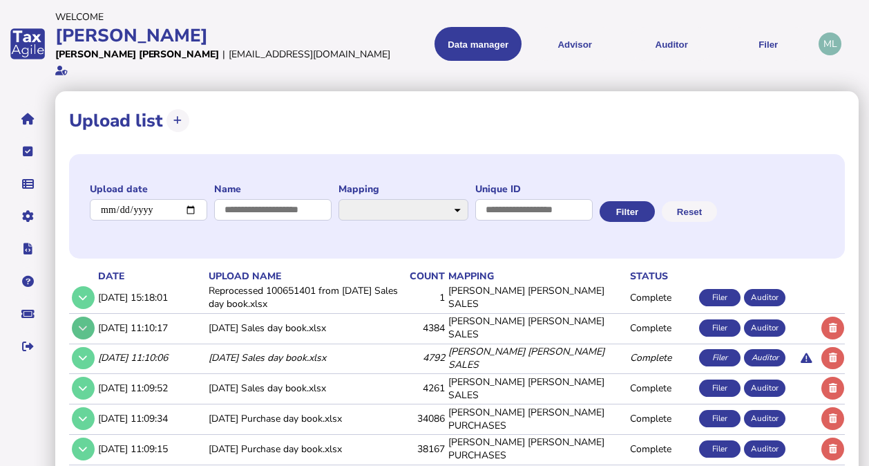
click at [81, 323] on icon at bounding box center [83, 327] width 8 height 9
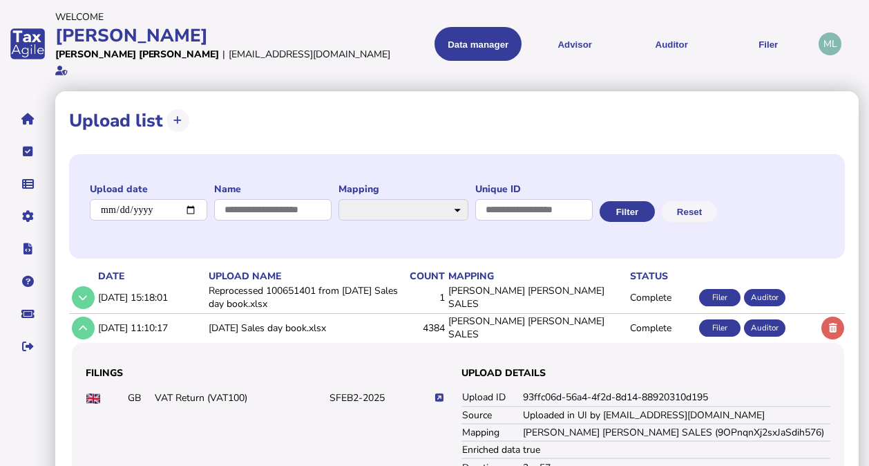
click at [438, 393] on icon at bounding box center [439, 397] width 8 height 9
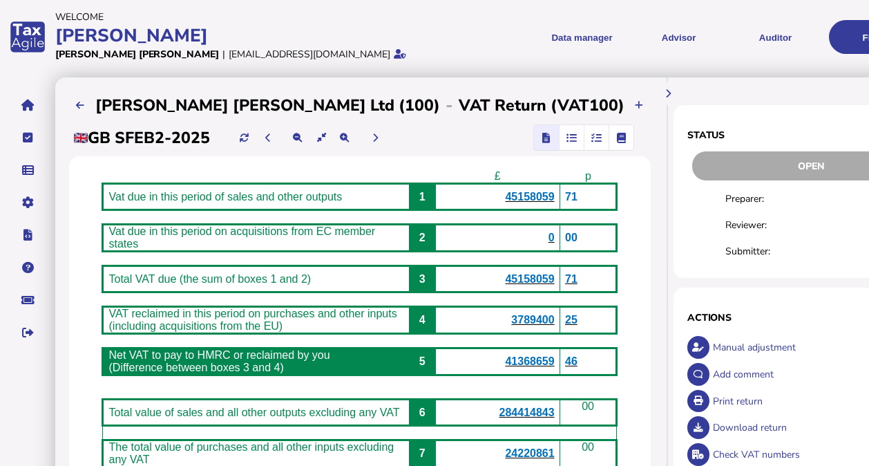
click at [591, 138] on icon "button" at bounding box center [596, 137] width 10 height 1
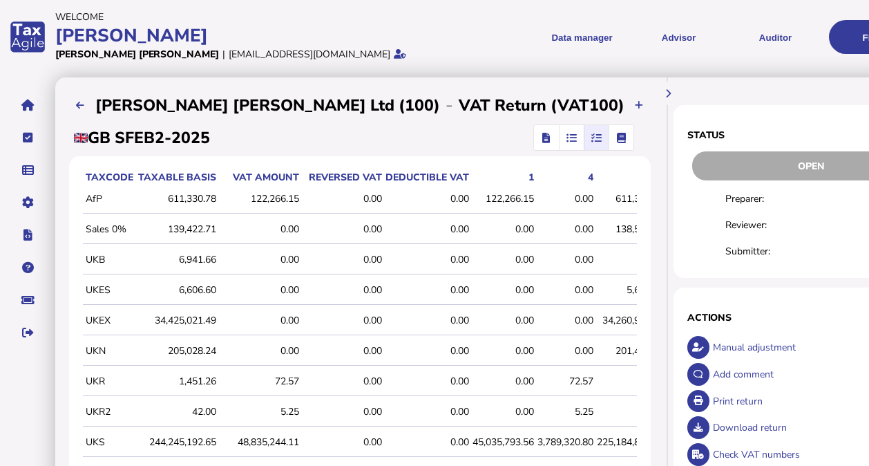
click at [193, 195] on div "611,330.78" at bounding box center [176, 198] width 79 height 13
